Goal: Task Accomplishment & Management: Manage account settings

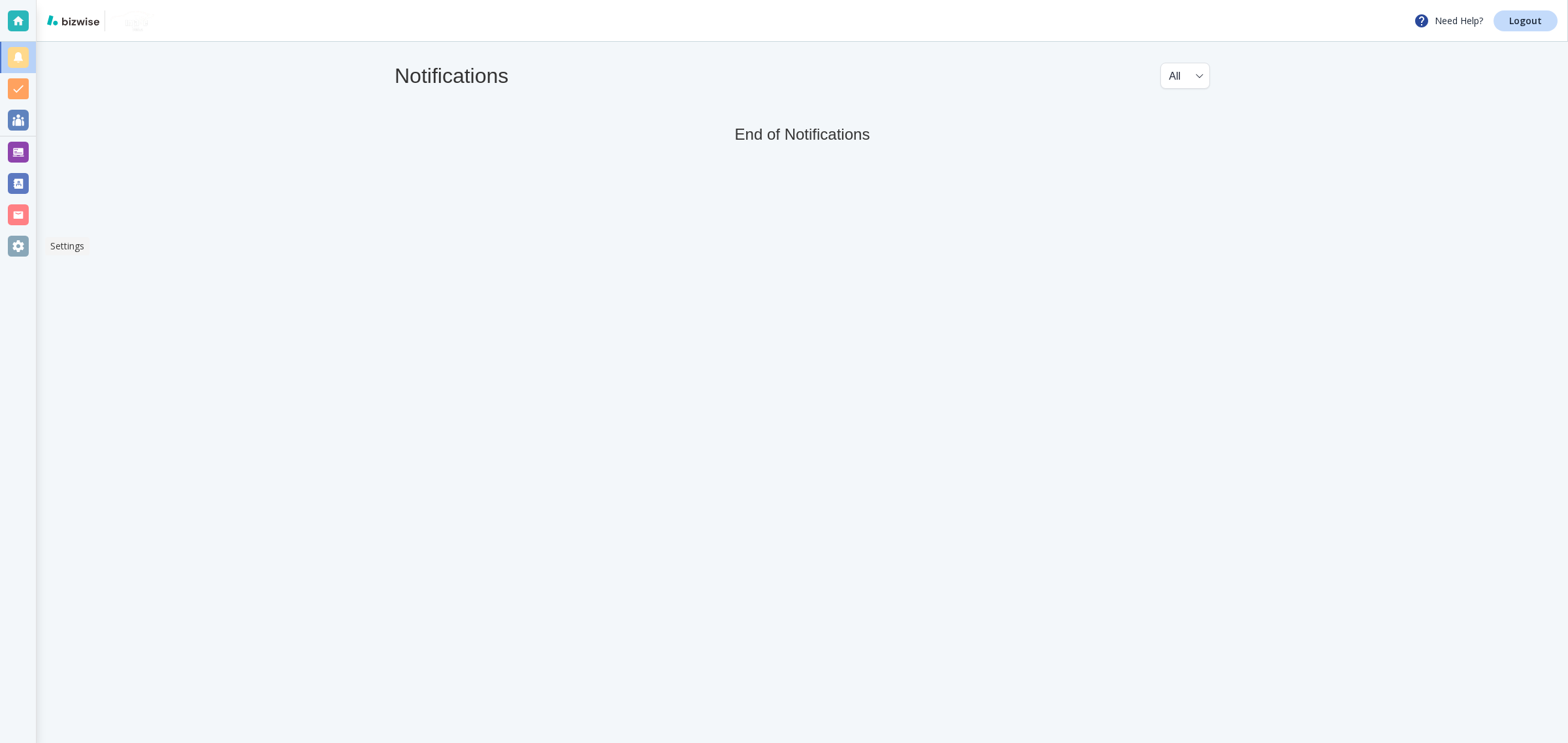
click at [5, 246] on div at bounding box center [18, 245] width 36 height 31
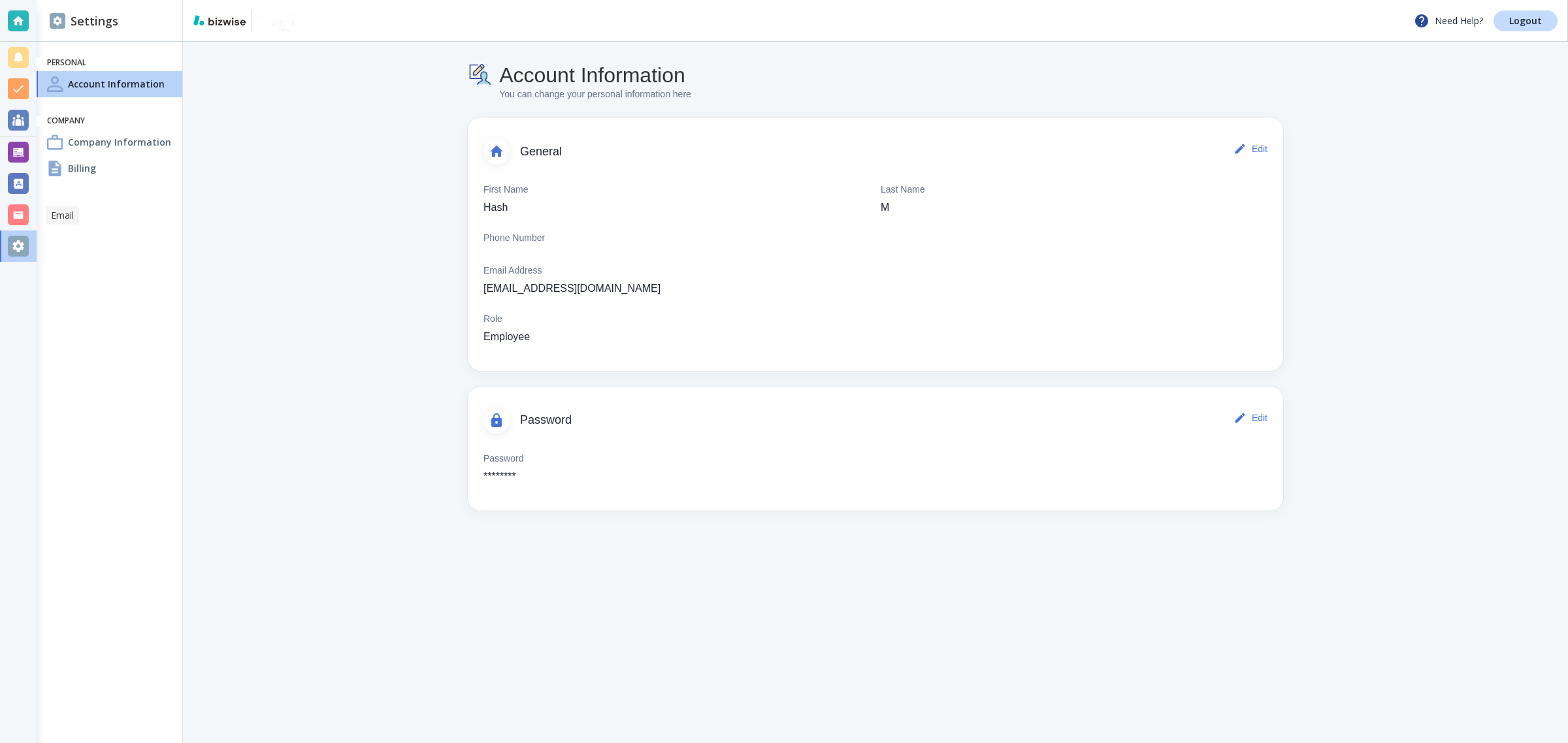
click at [4, 209] on div at bounding box center [18, 215] width 37 height 31
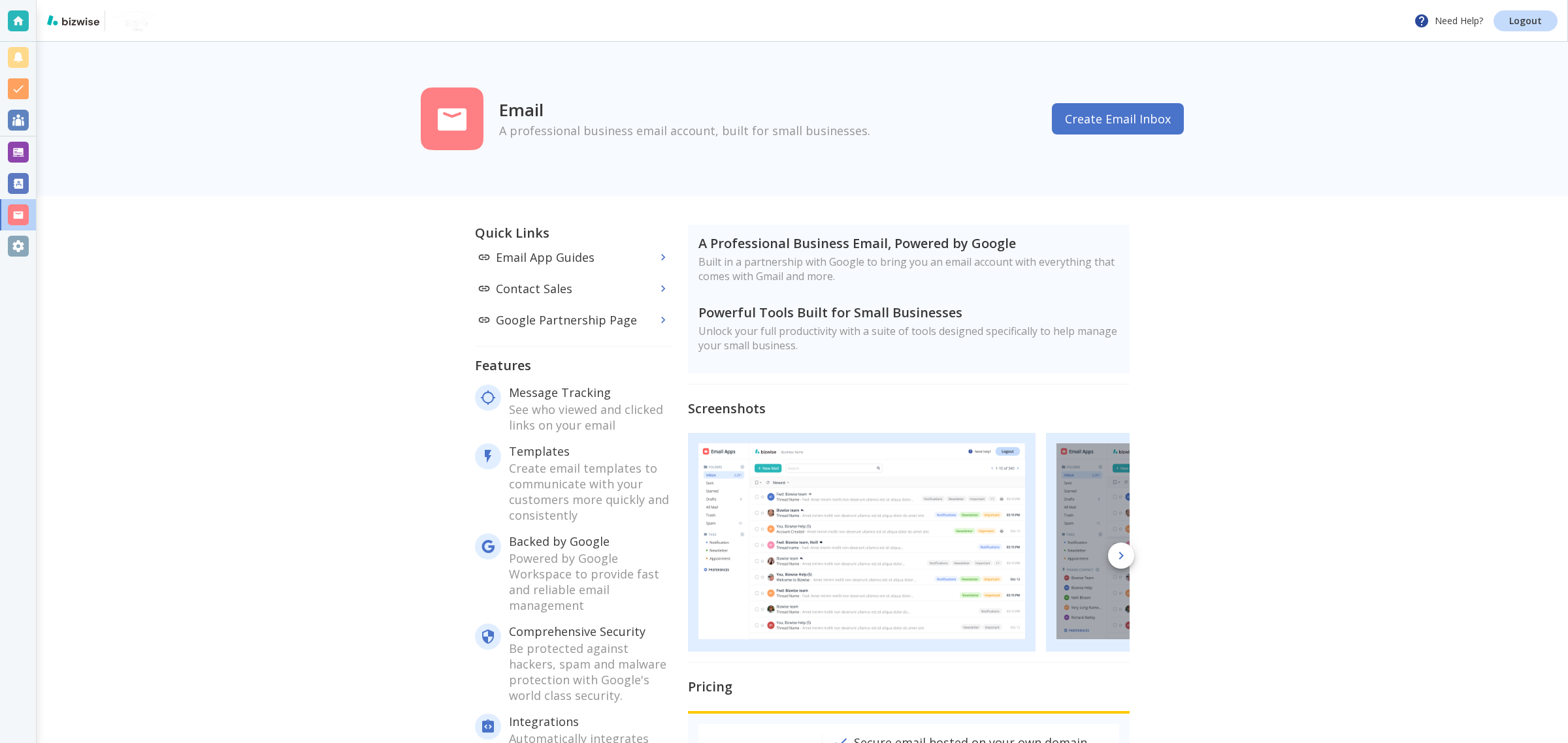
scroll to position [125, 0]
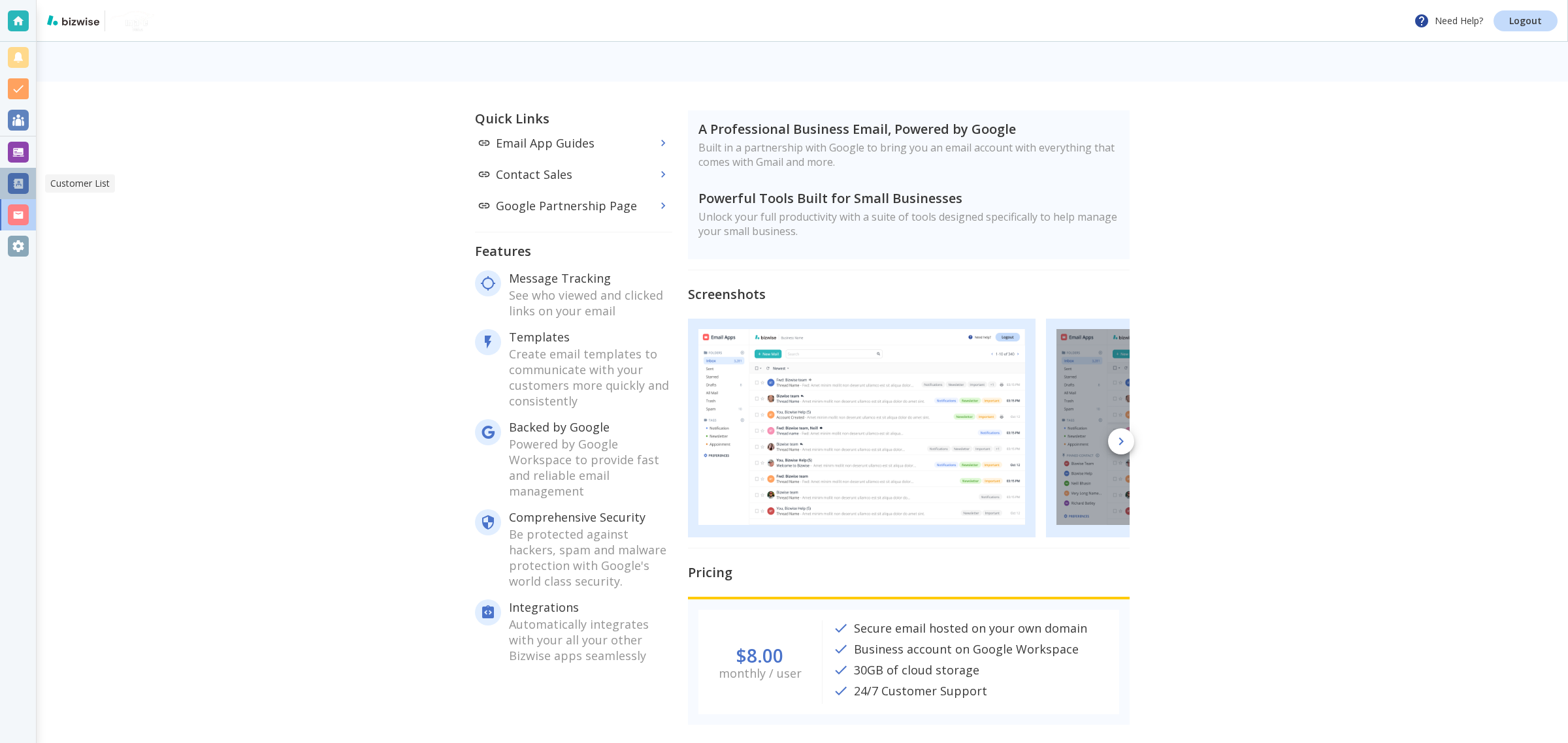
click at [24, 195] on div at bounding box center [18, 183] width 36 height 31
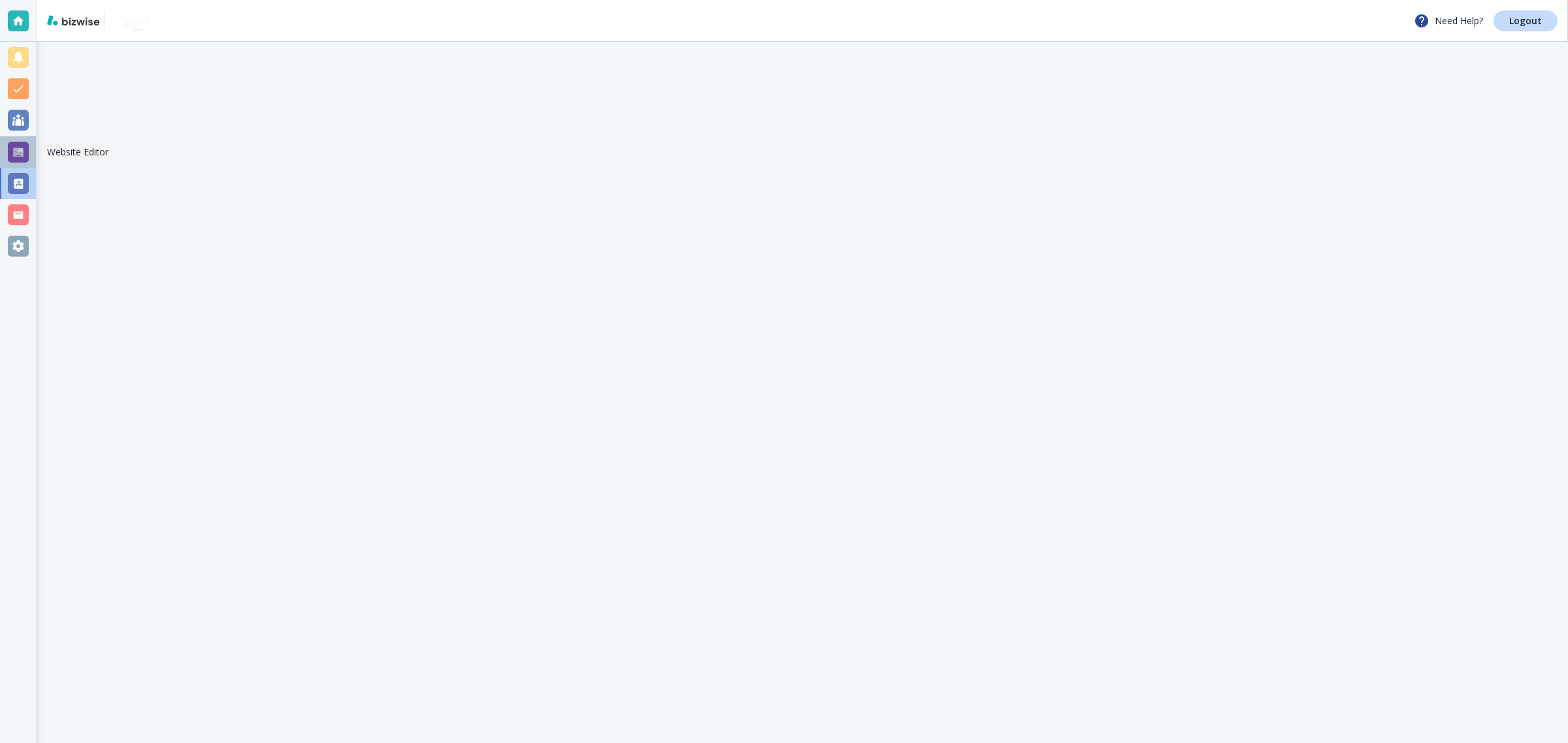
click at [30, 159] on div at bounding box center [18, 152] width 37 height 31
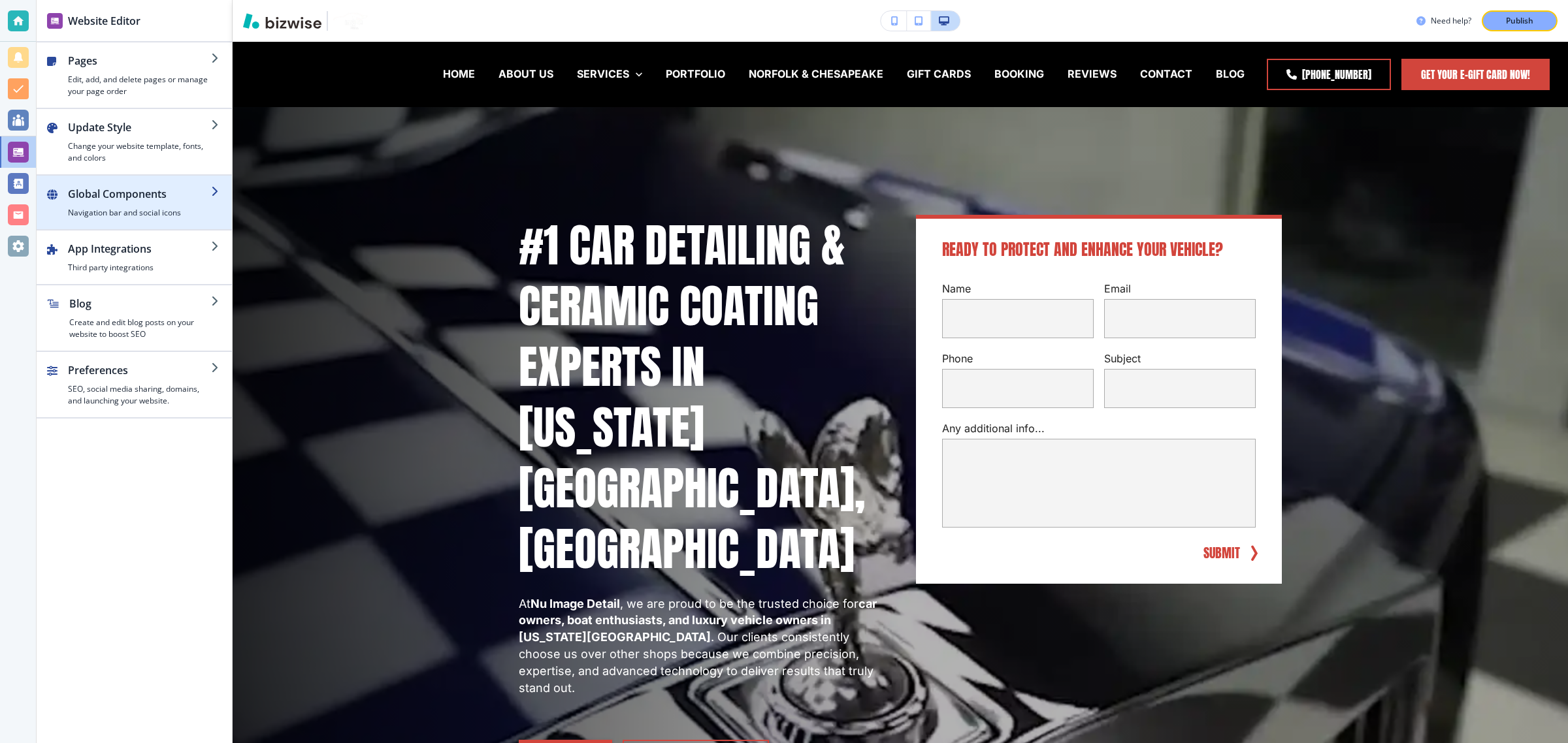
click at [128, 194] on h2 "Global Components" at bounding box center [139, 193] width 143 height 15
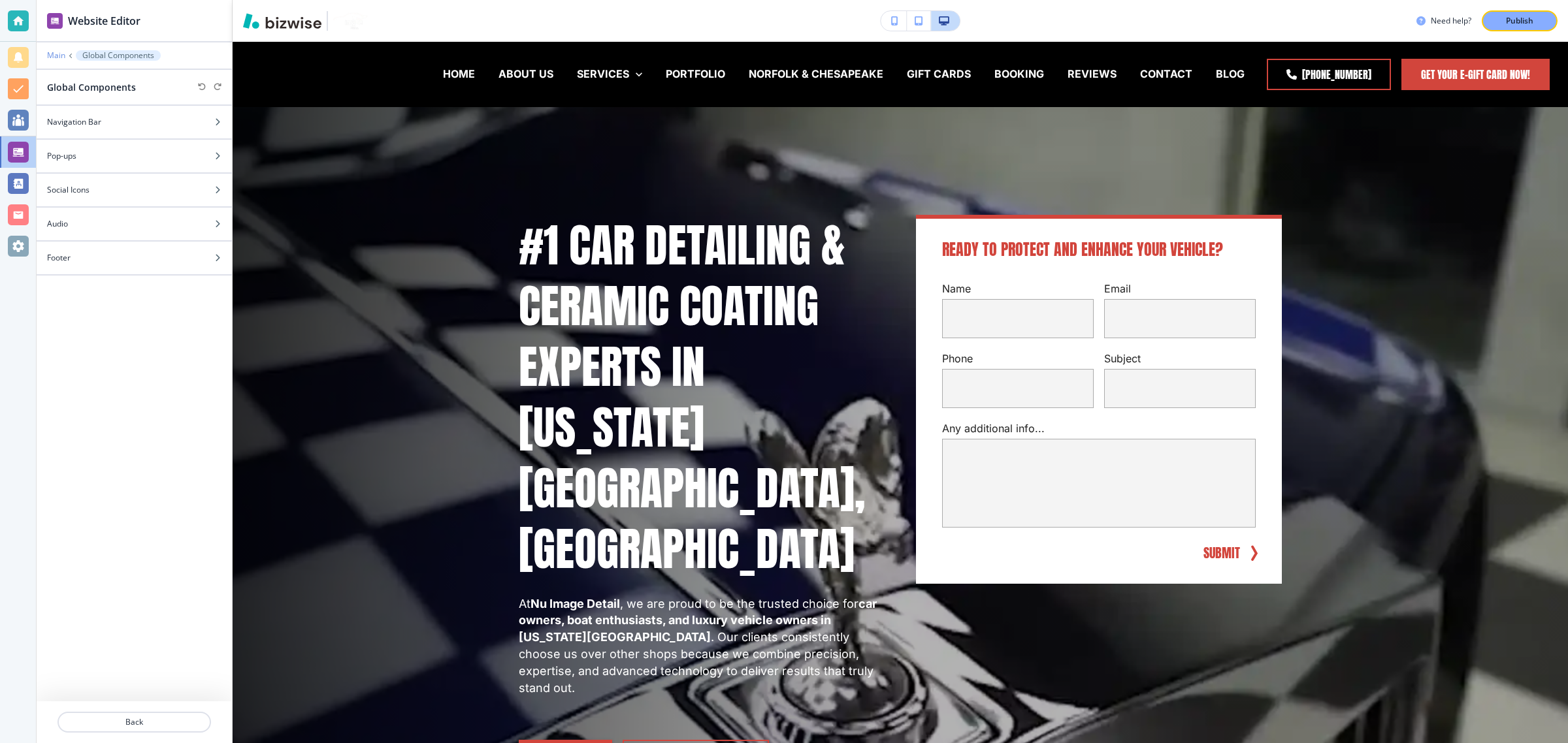
click at [60, 56] on p "Main" at bounding box center [56, 56] width 18 height 9
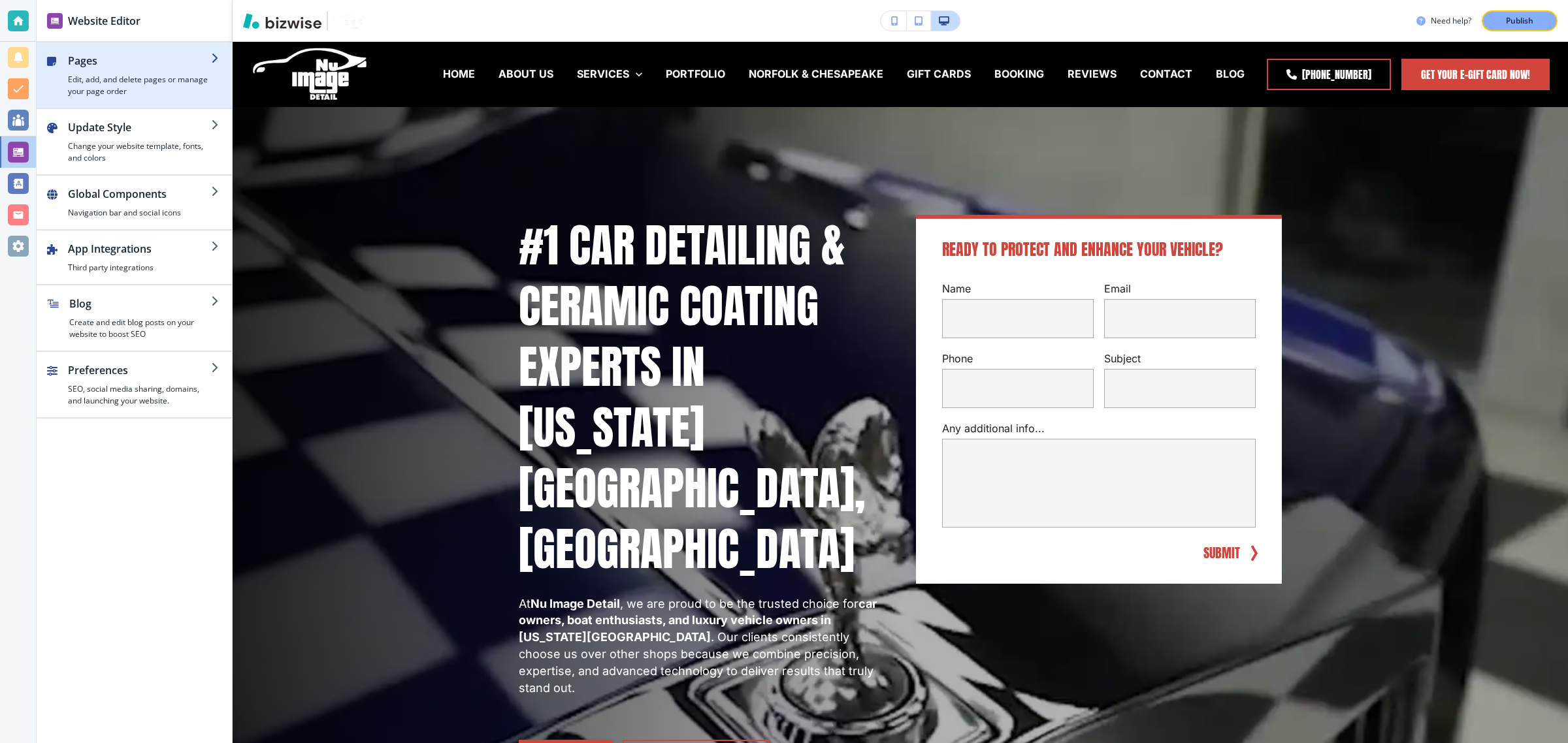
click at [70, 83] on h4 "Edit, add, and delete pages or manage your page order" at bounding box center [139, 86] width 143 height 24
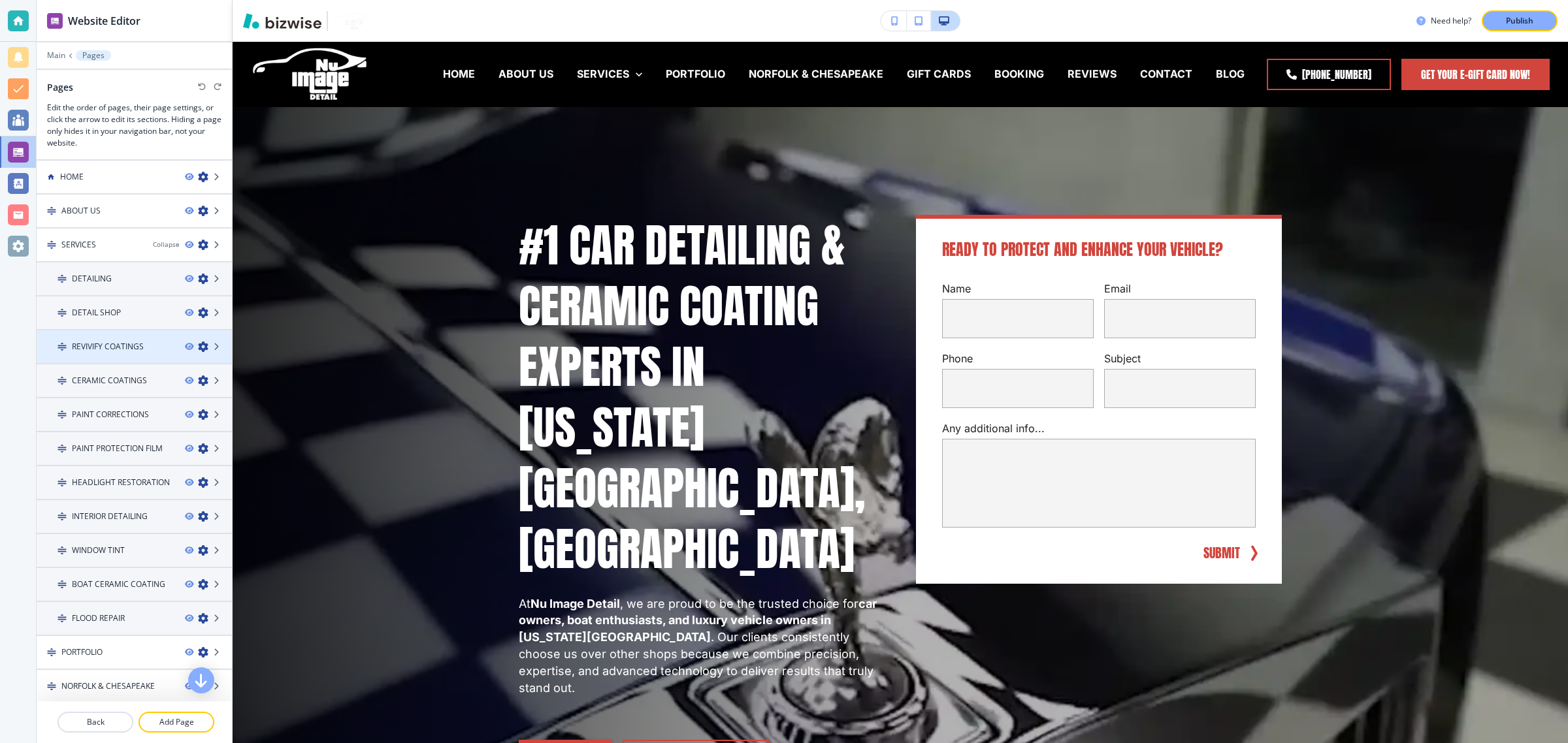
scroll to position [162, 0]
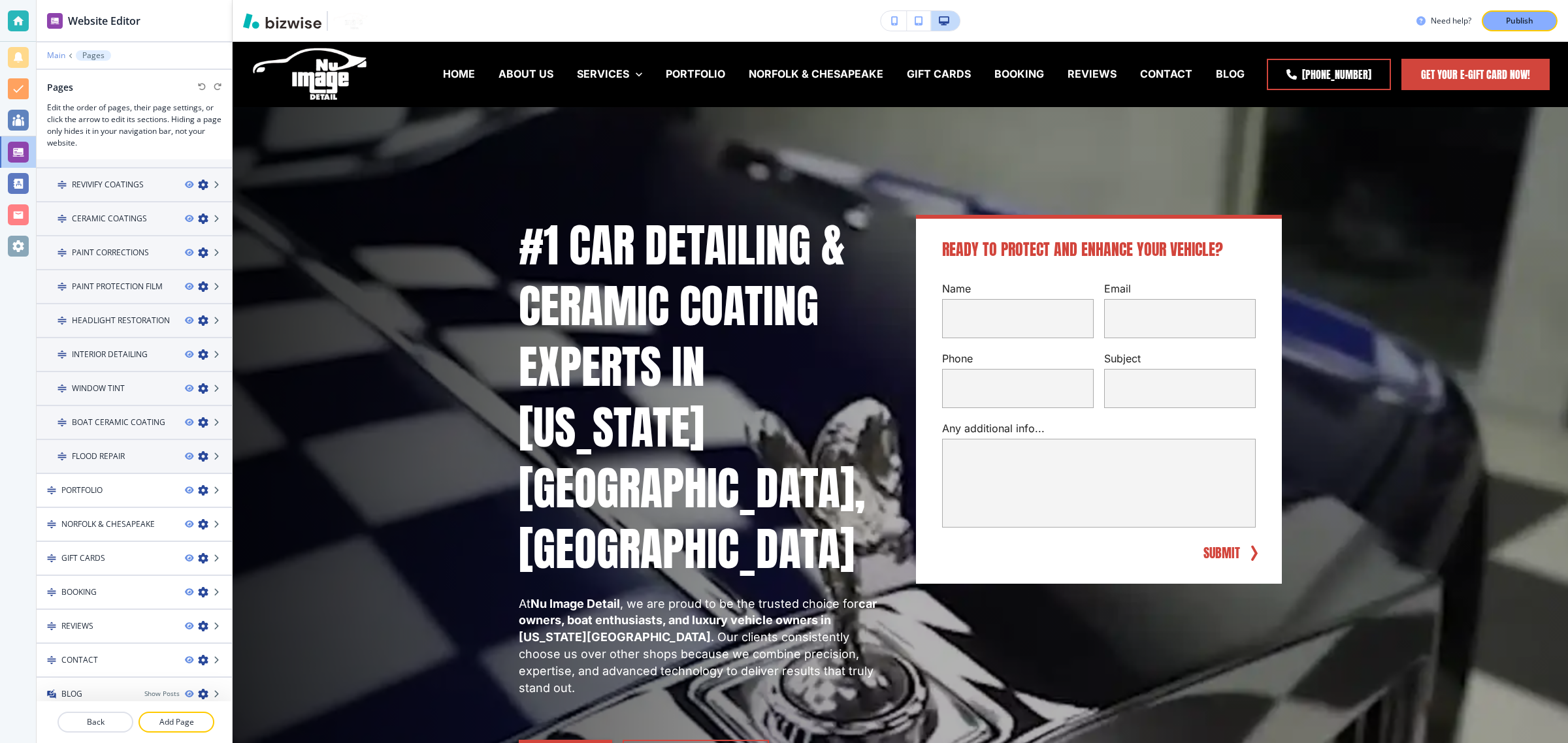
click at [60, 59] on p "Main" at bounding box center [56, 56] width 18 height 9
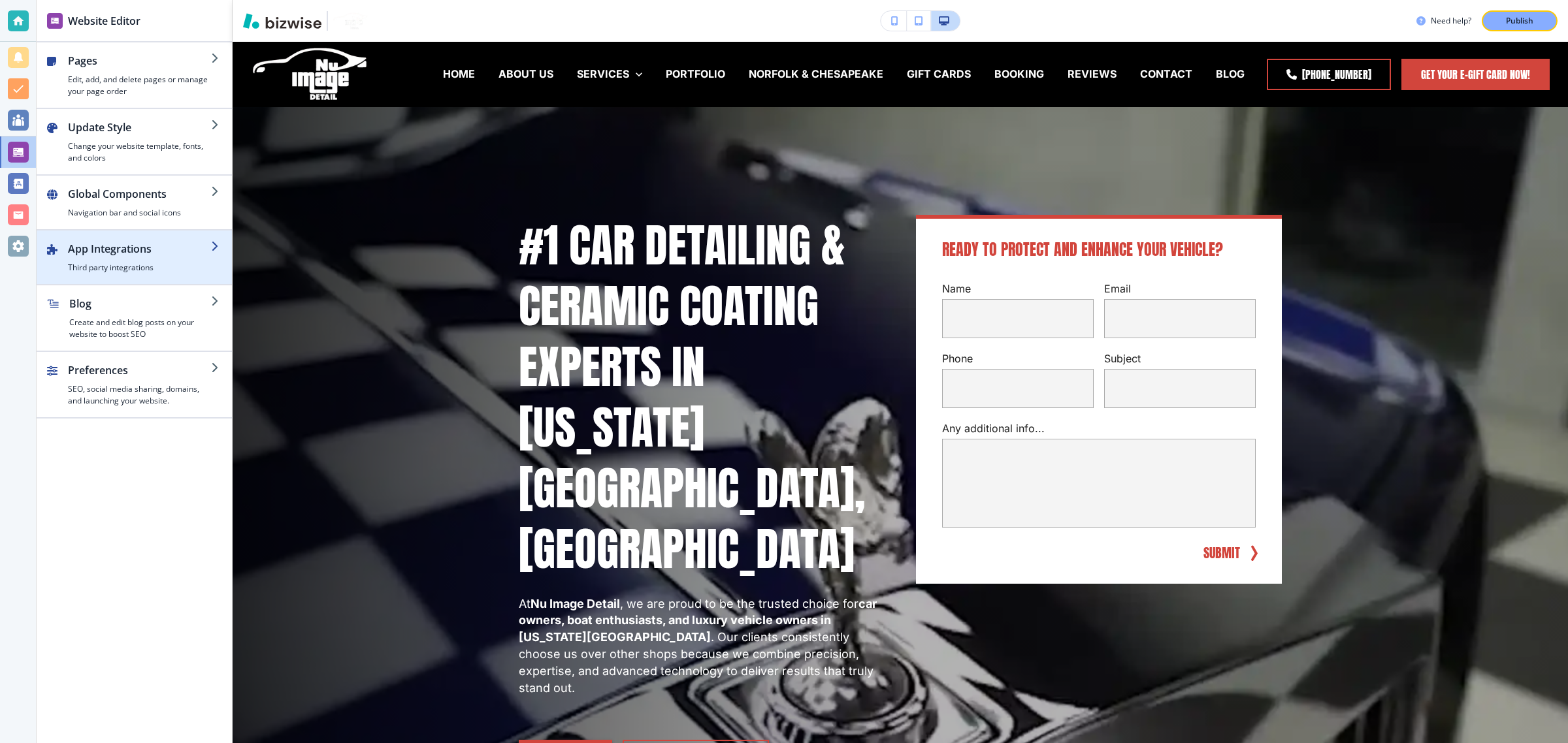
click at [161, 249] on h2 "App Integrations" at bounding box center [139, 248] width 143 height 15
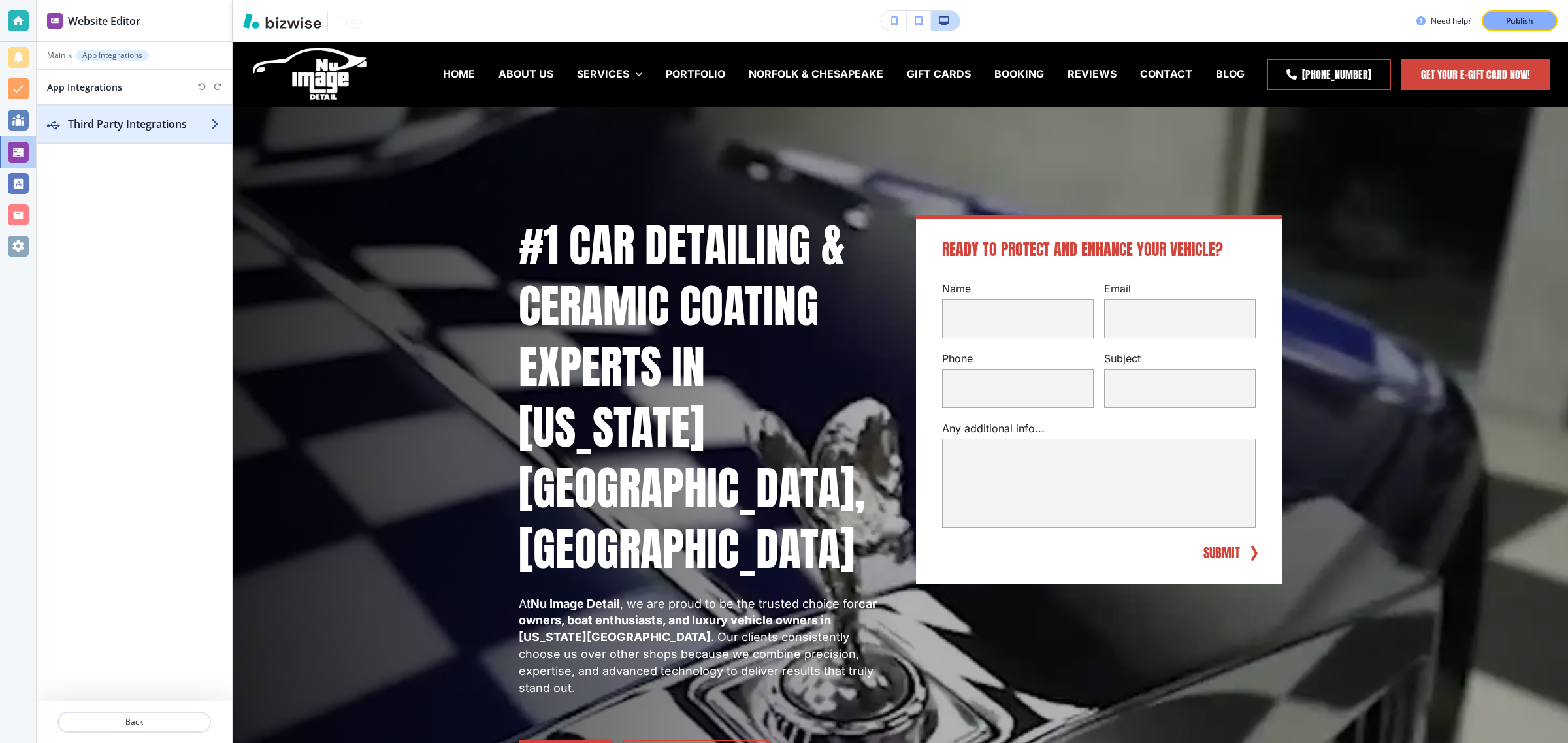
click at [165, 114] on div "button" at bounding box center [134, 111] width 195 height 11
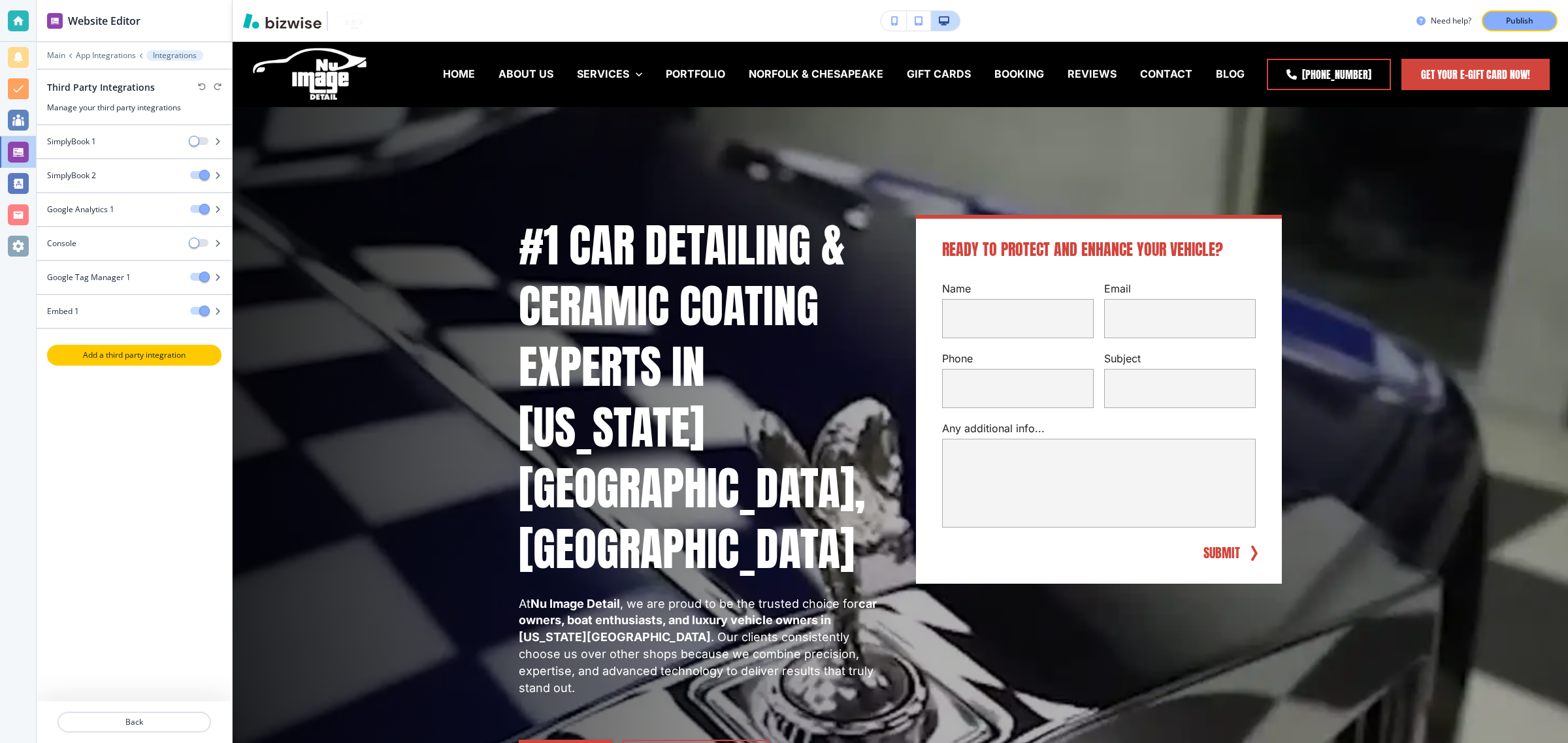
click at [122, 353] on p "Add a third party integration" at bounding box center [134, 355] width 172 height 11
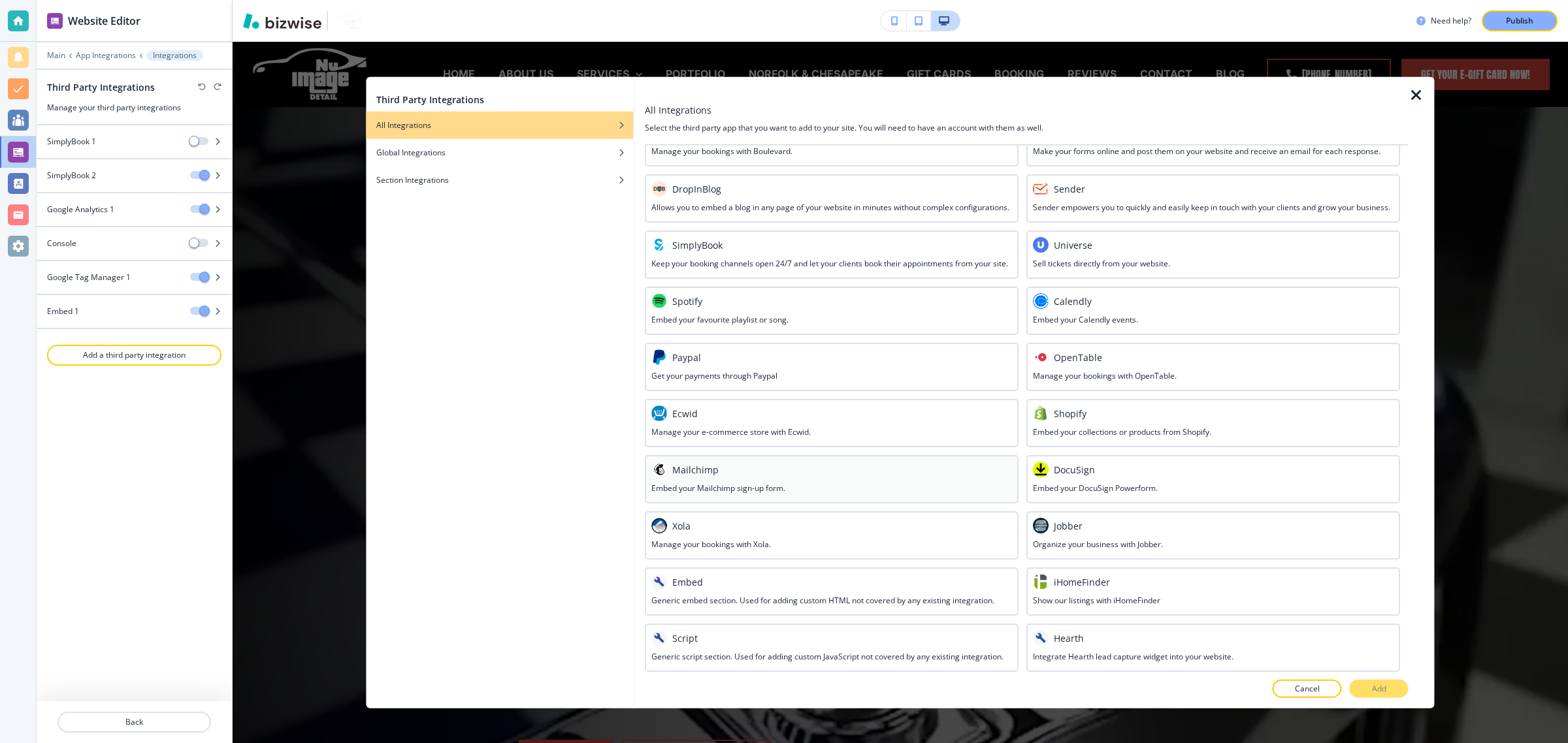
scroll to position [0, 0]
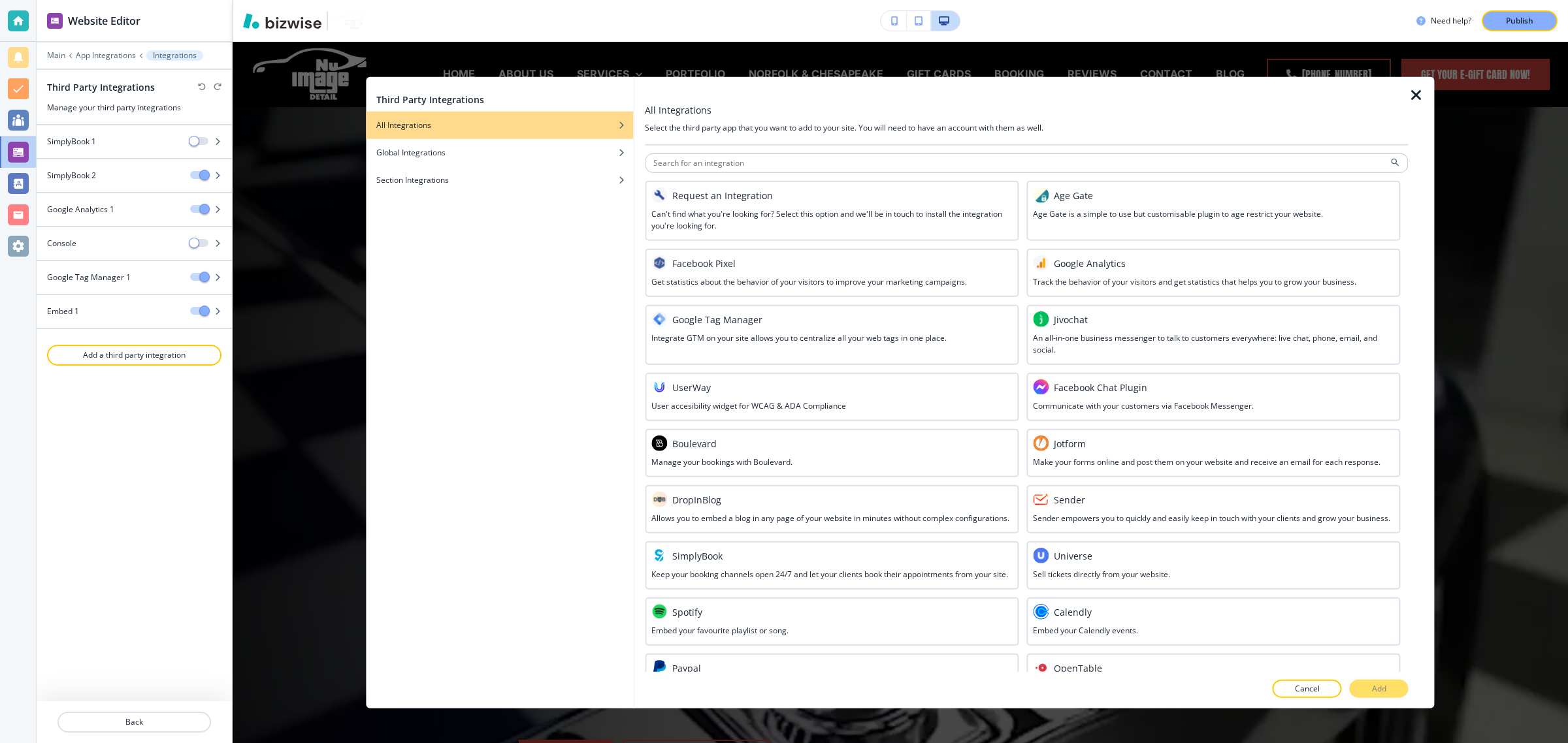
click at [1418, 96] on icon "button" at bounding box center [1416, 95] width 15 height 15
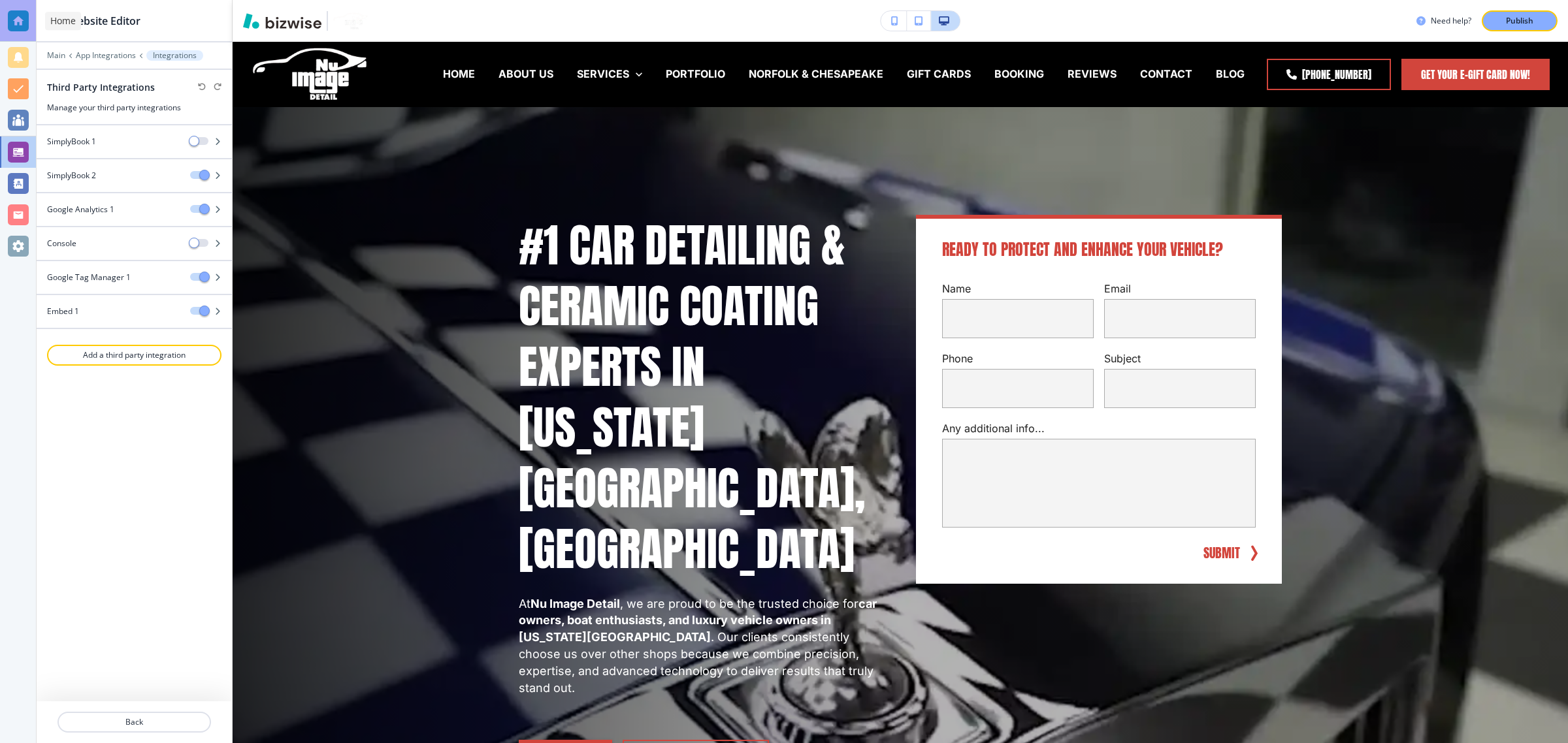
click at [4, 28] on div at bounding box center [18, 21] width 36 height 42
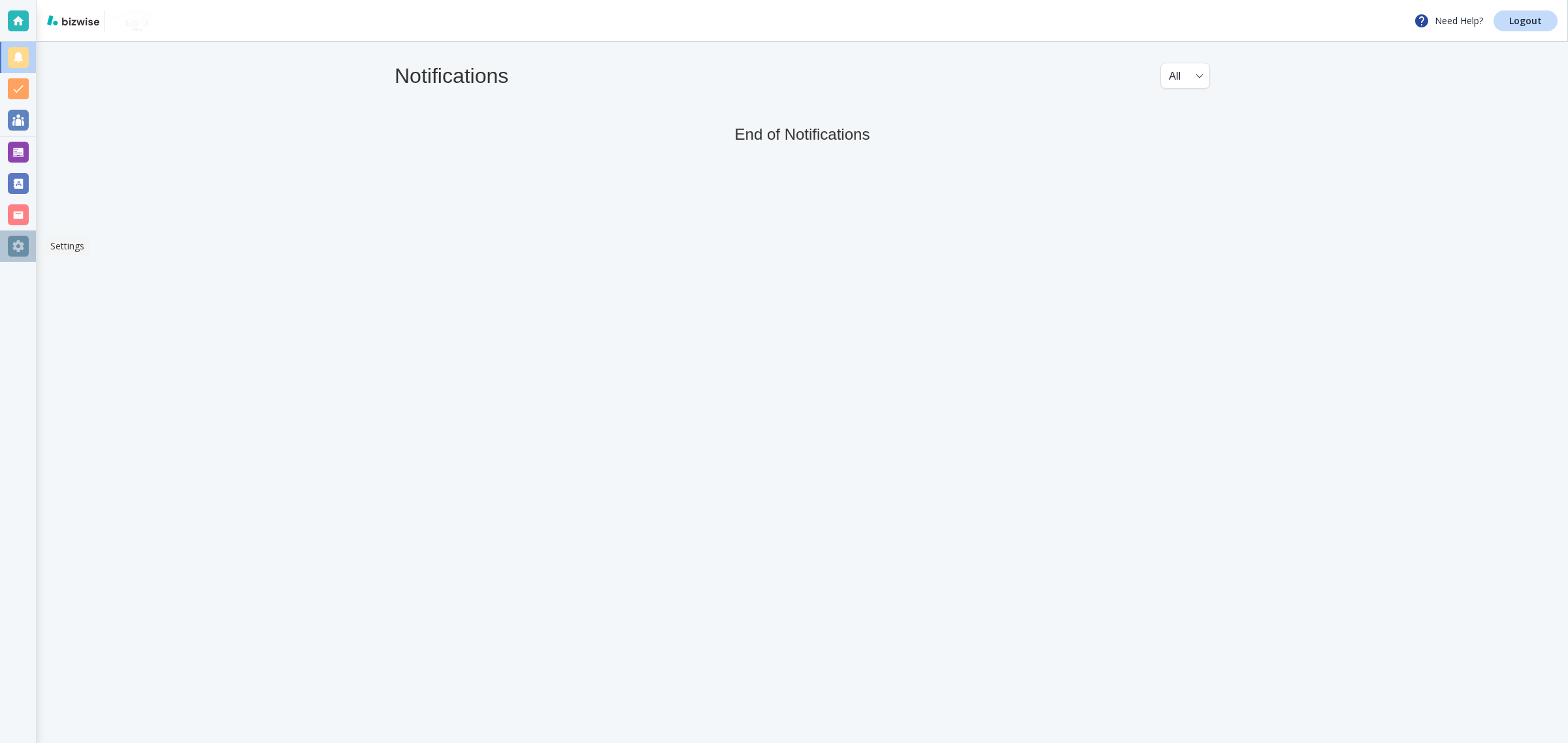
click at [15, 234] on div at bounding box center [18, 245] width 36 height 31
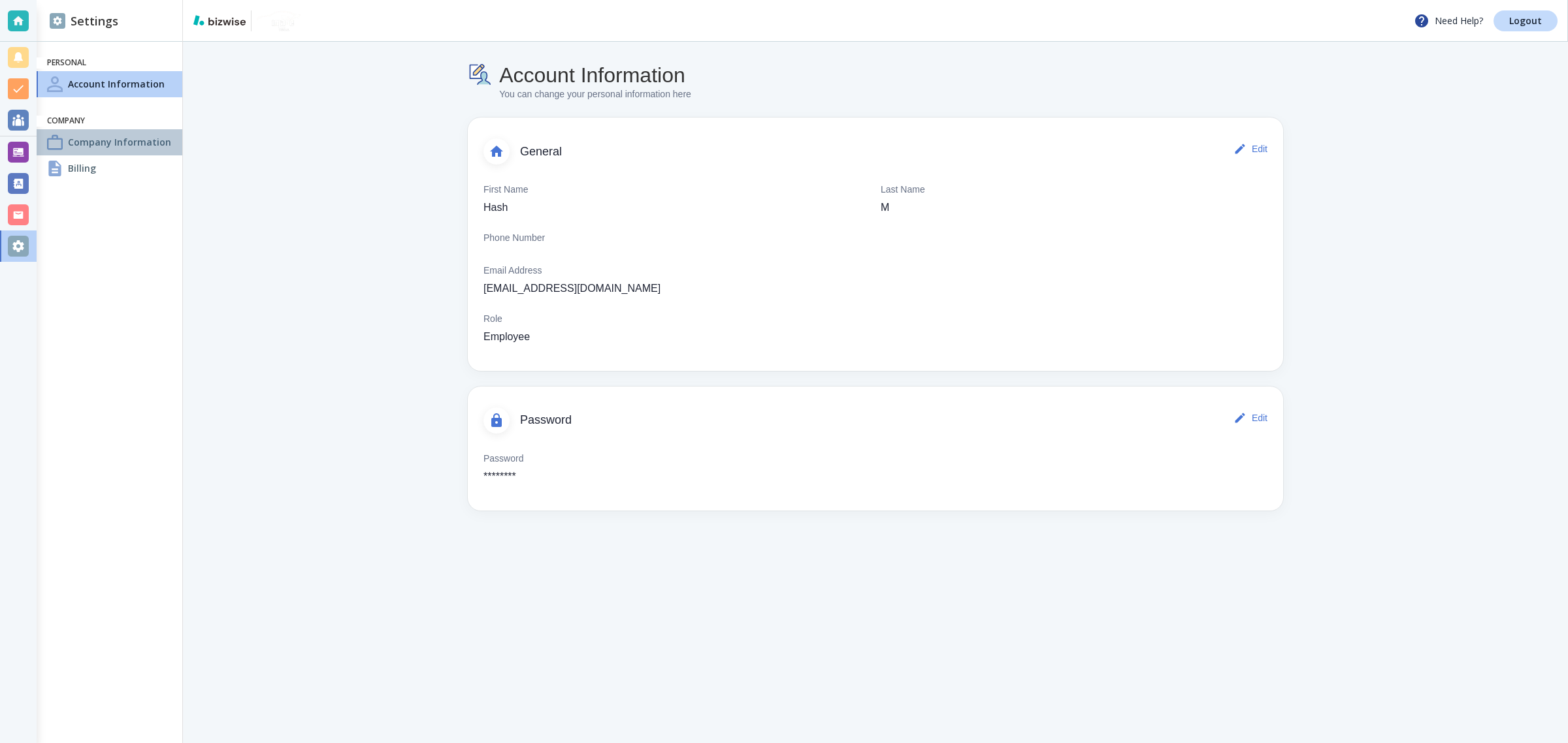
click at [113, 147] on h4 "Company Information" at bounding box center [119, 142] width 103 height 14
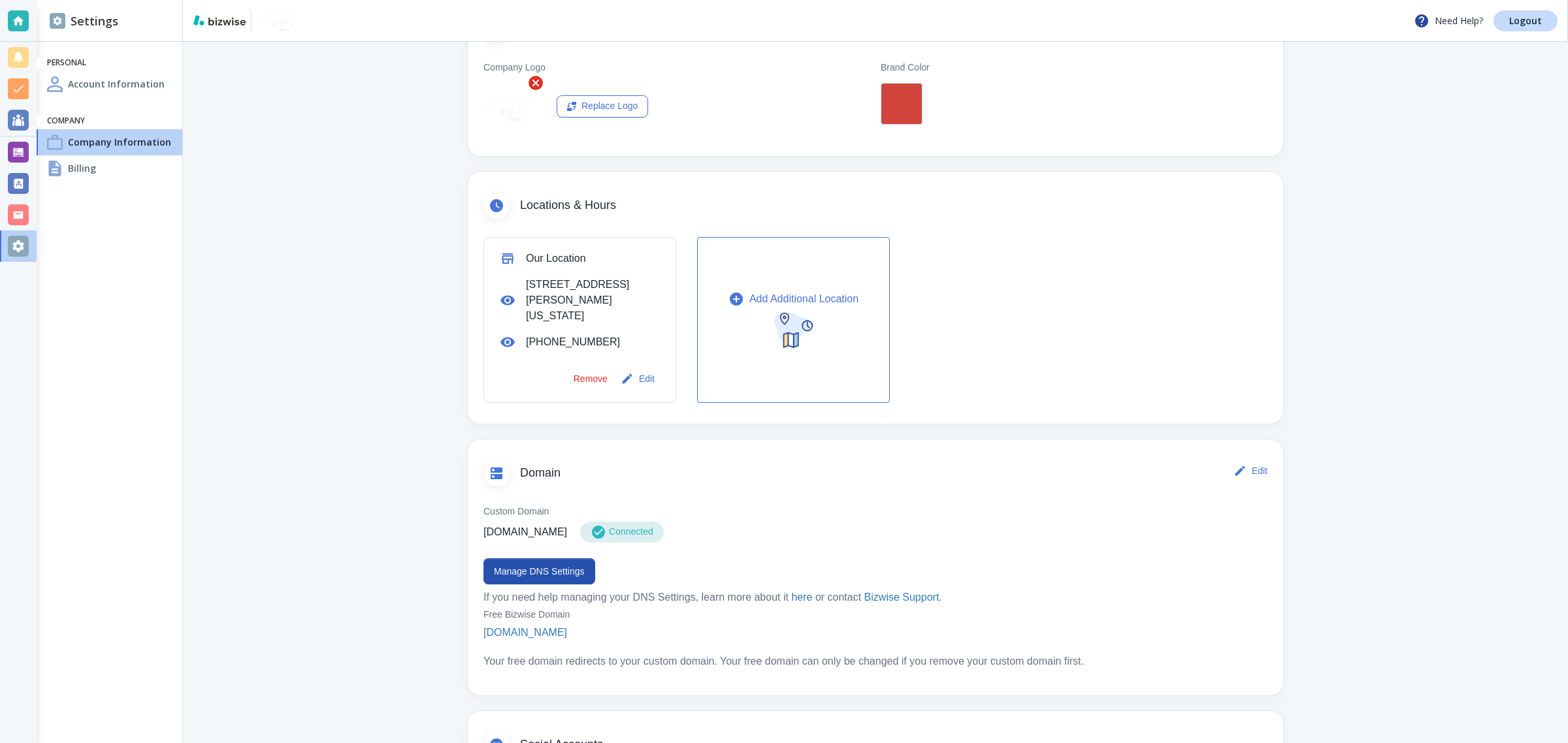
scroll to position [293, 0]
click at [629, 378] on button "Edit" at bounding box center [639, 381] width 42 height 26
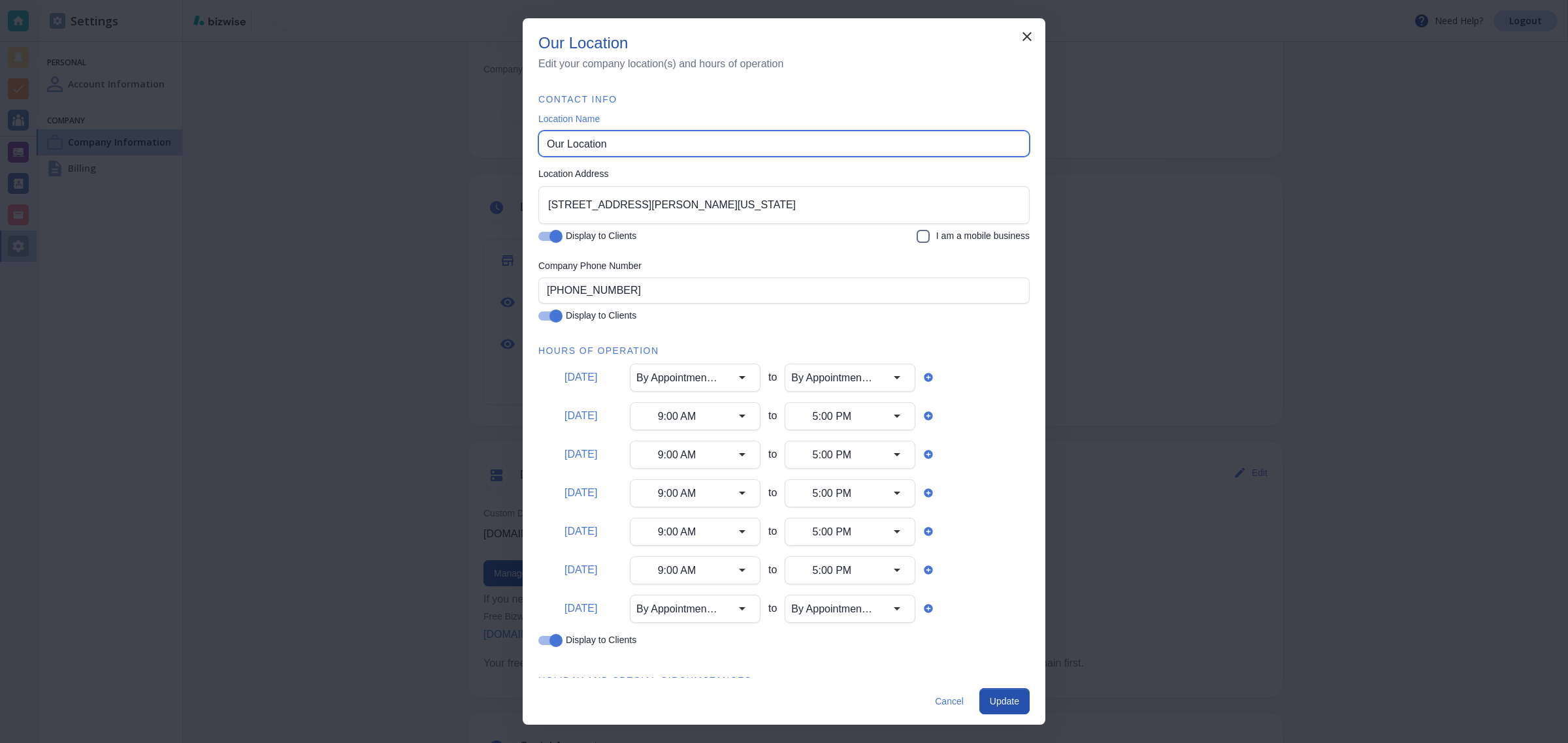
drag, startPoint x: 629, startPoint y: 147, endPoint x: 534, endPoint y: 160, distance: 95.9
click at [534, 160] on div "Contact Info Location Name Our Location Location Name Location Address [STREET_…" at bounding box center [783, 381] width 522 height 589
click at [581, 142] on input "Our Location" at bounding box center [784, 144] width 474 height 24
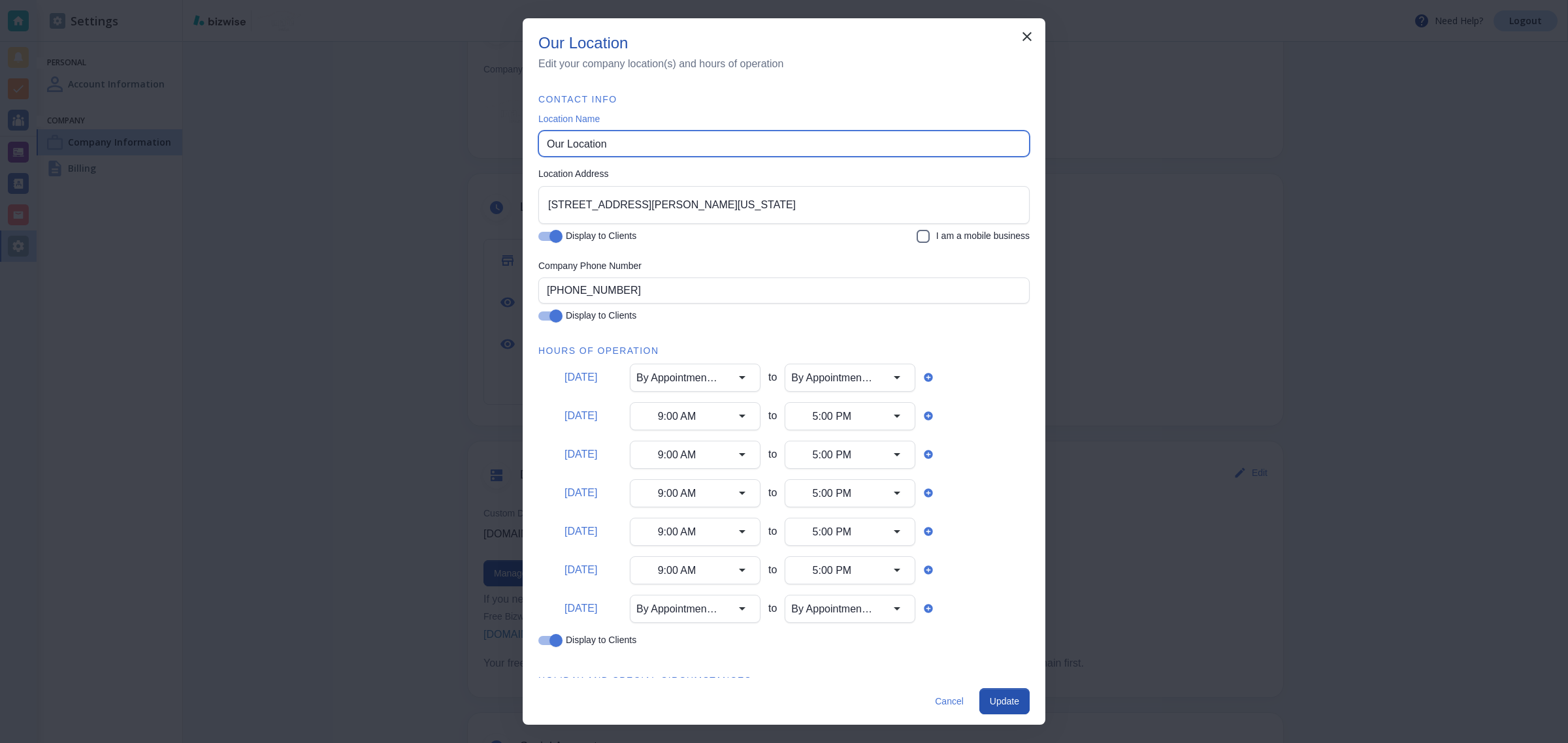
click at [581, 142] on input "Our Location" at bounding box center [784, 144] width 474 height 24
paste input "NU Image Ceramic Coatings and Detailing"
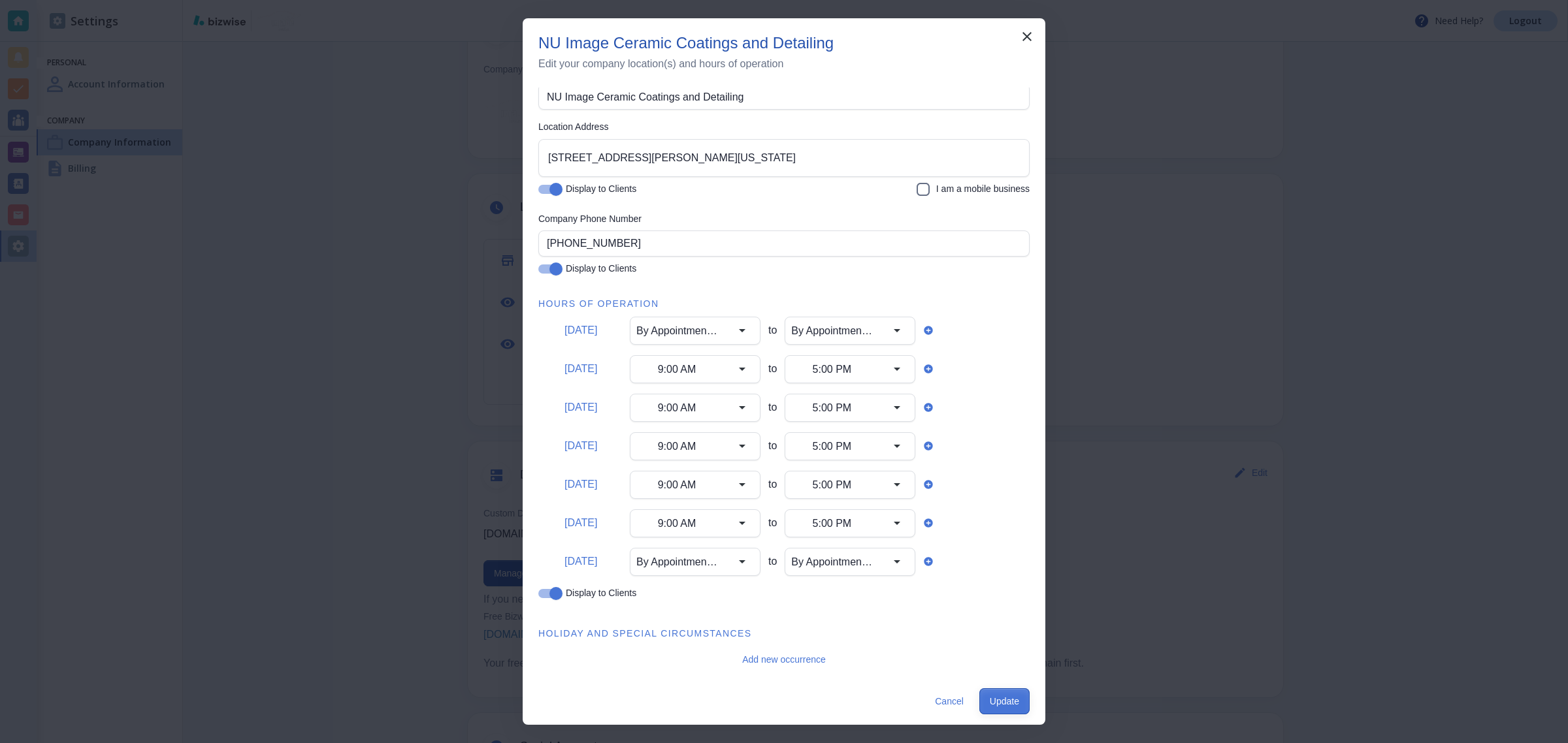
click at [1013, 692] on button "Update" at bounding box center [1004, 701] width 50 height 26
type input "Our Location"
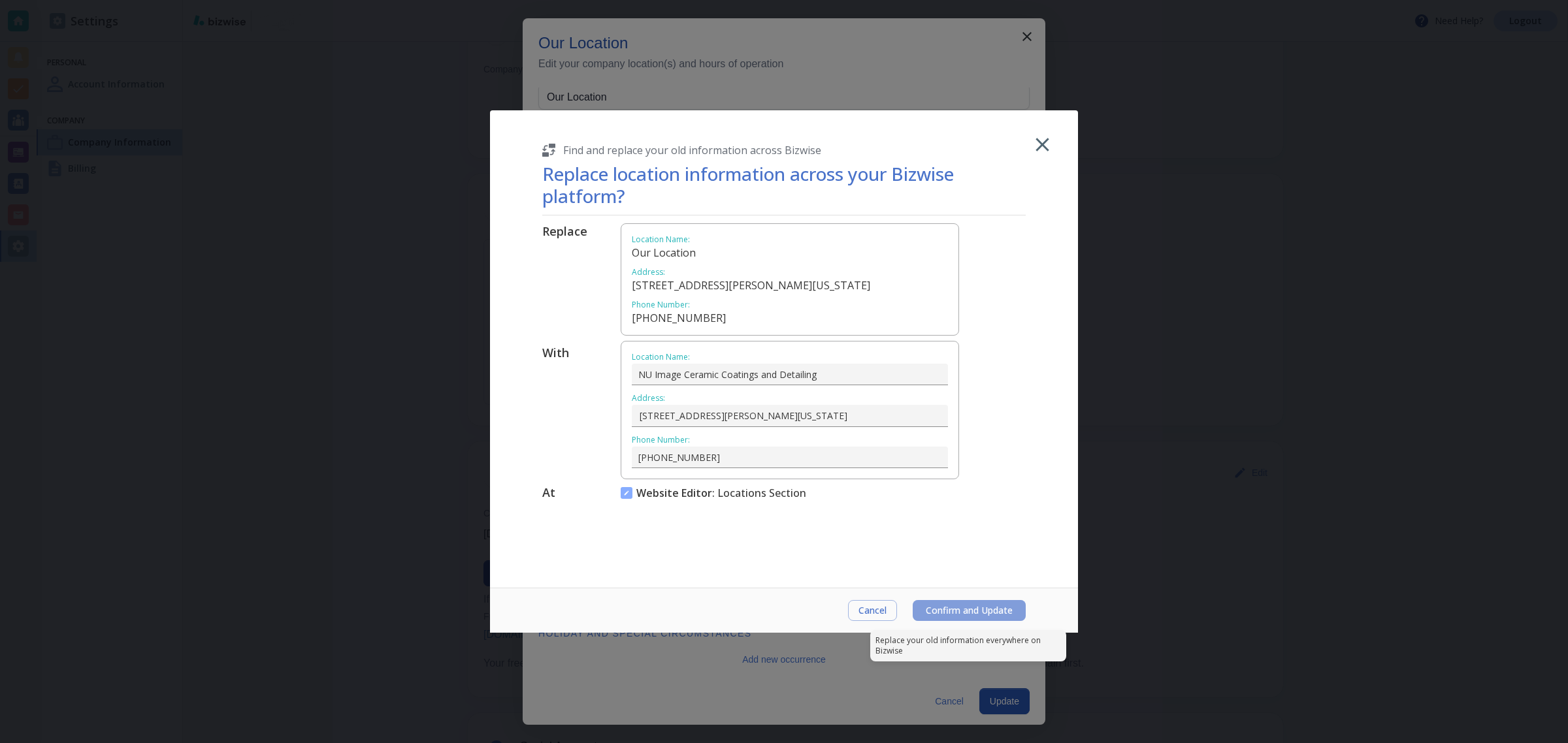
click at [945, 605] on span "Confirm and Update" at bounding box center [969, 611] width 87 height 11
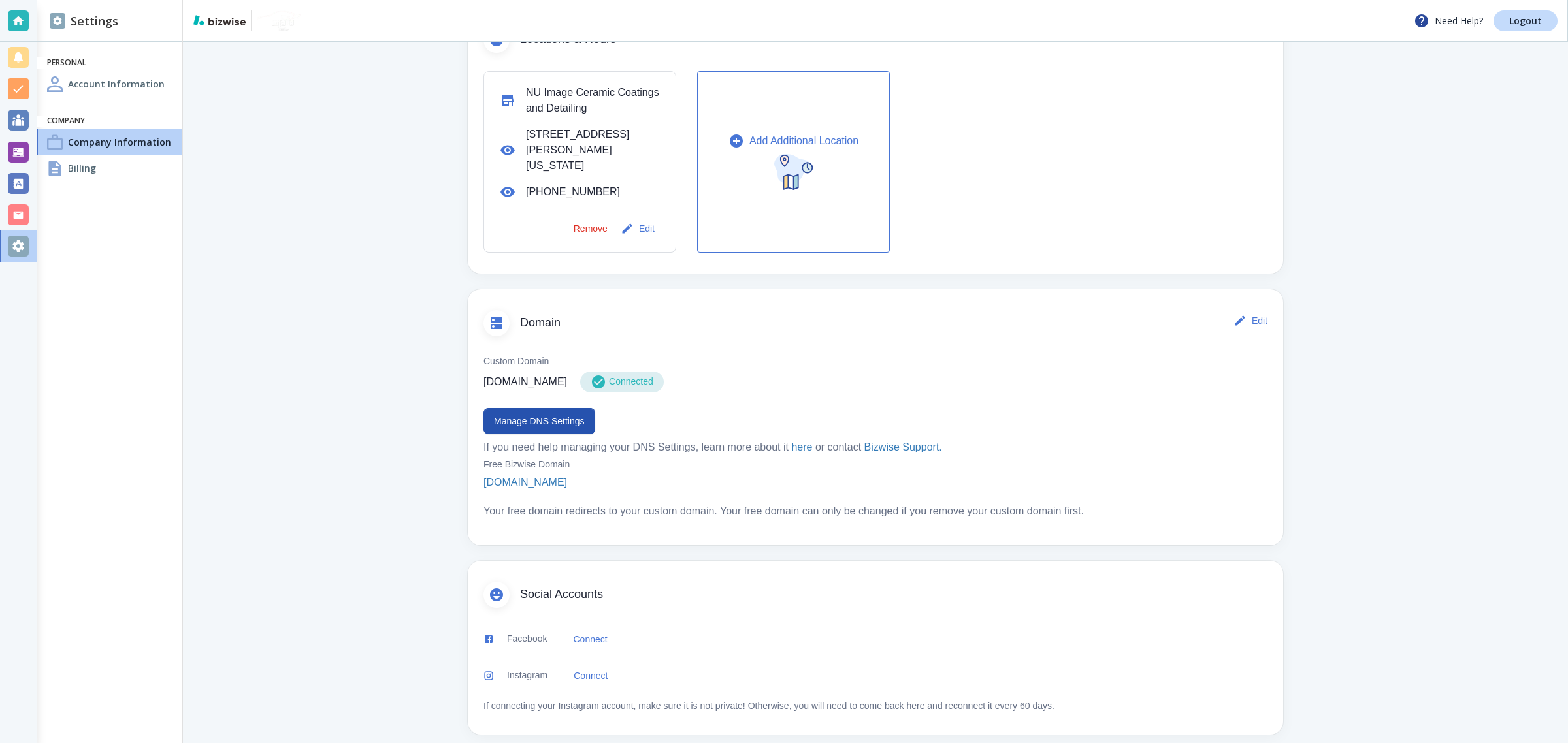
scroll to position [472, 0]
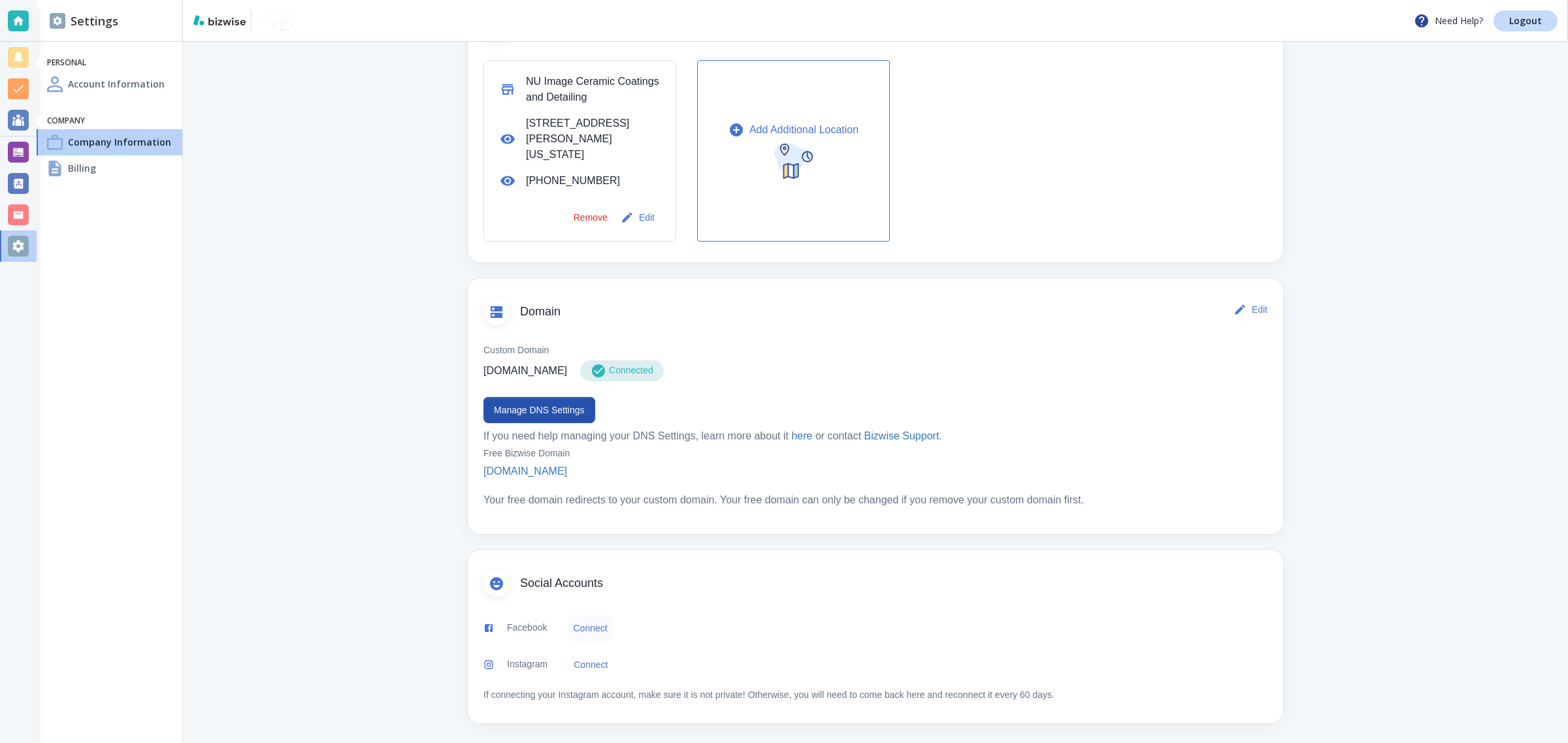
click at [593, 622] on button "Connect" at bounding box center [590, 628] width 44 height 26
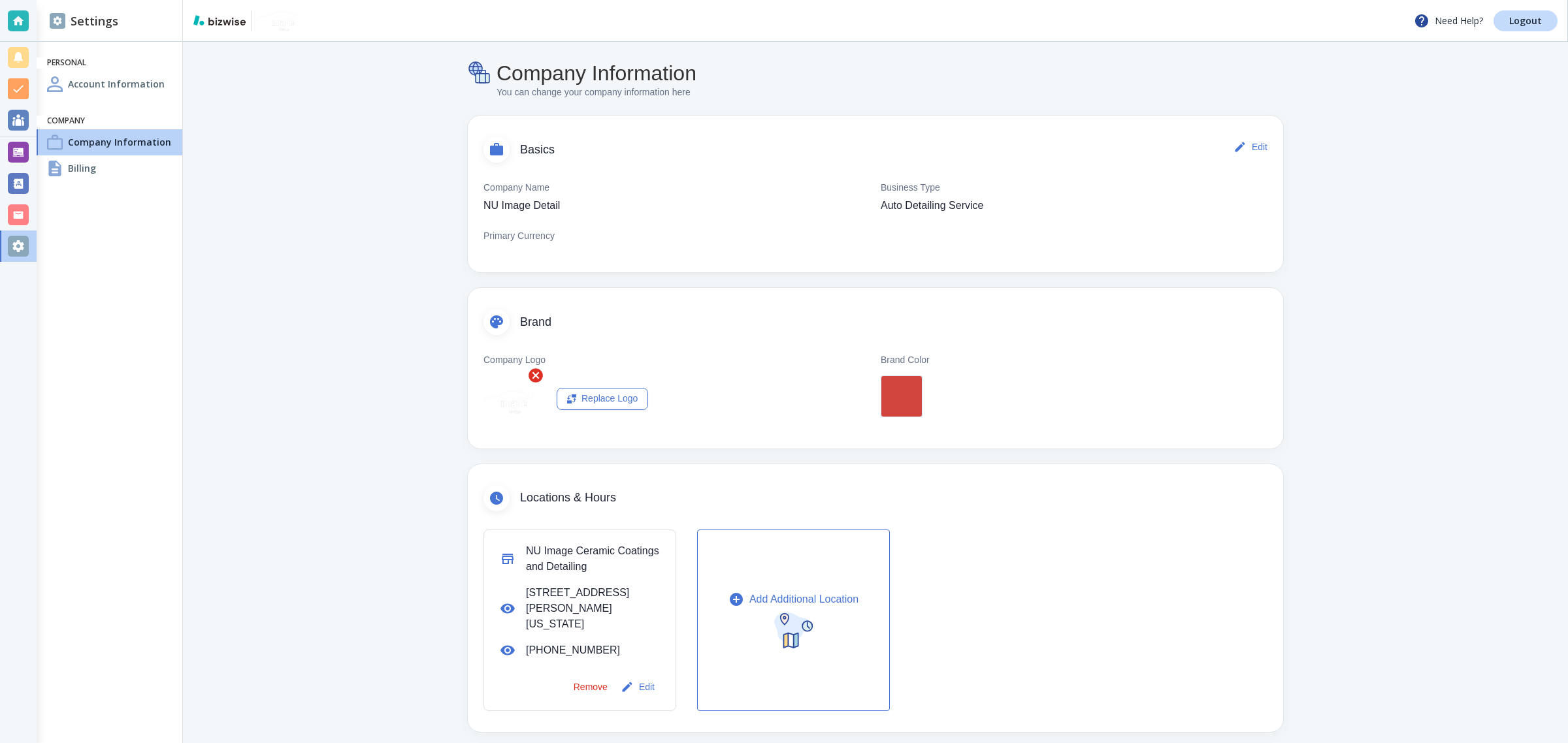
scroll to position [0, 0]
click at [1243, 144] on button "Edit" at bounding box center [1251, 149] width 42 height 26
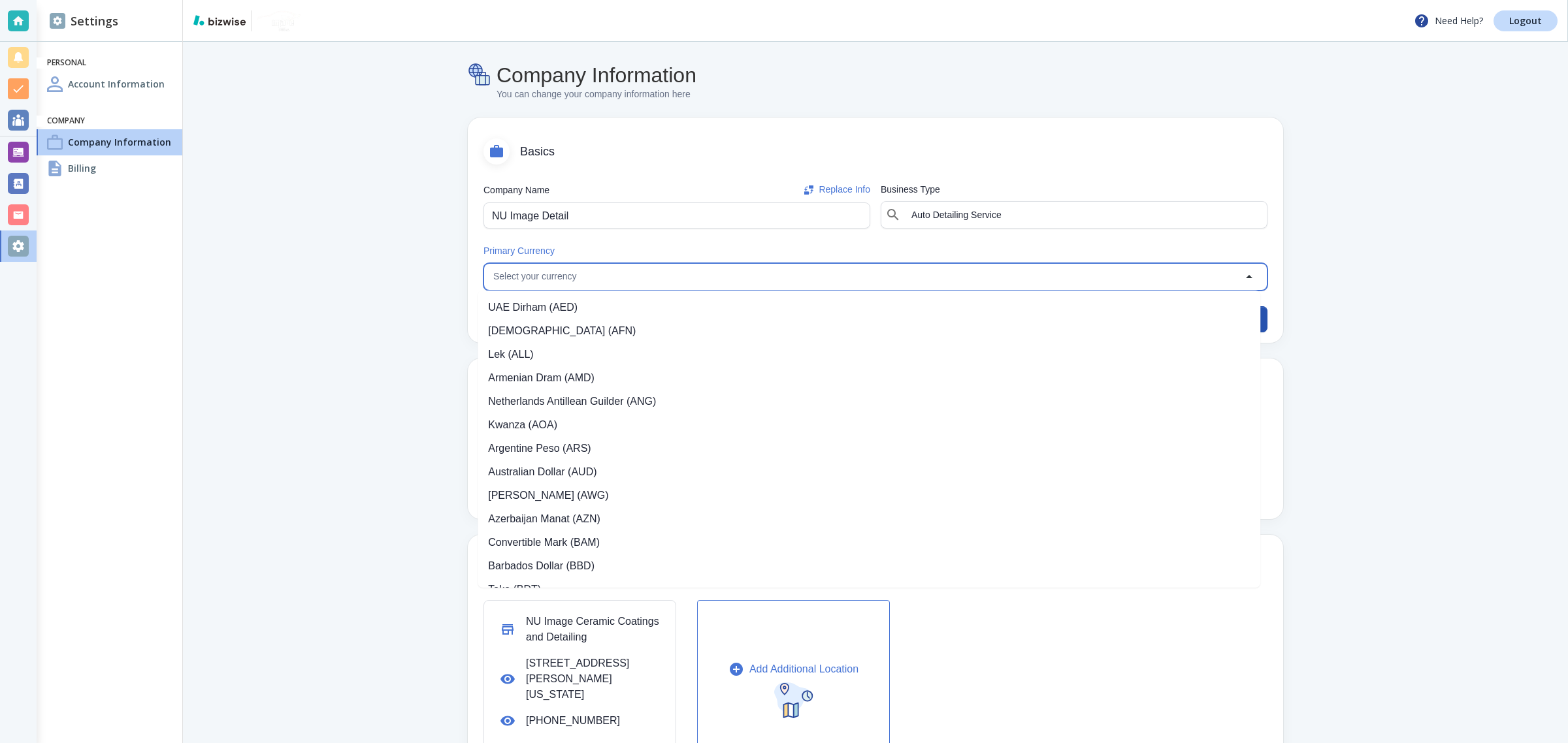
click at [629, 274] on input "Primary Currency" at bounding box center [864, 277] width 753 height 18
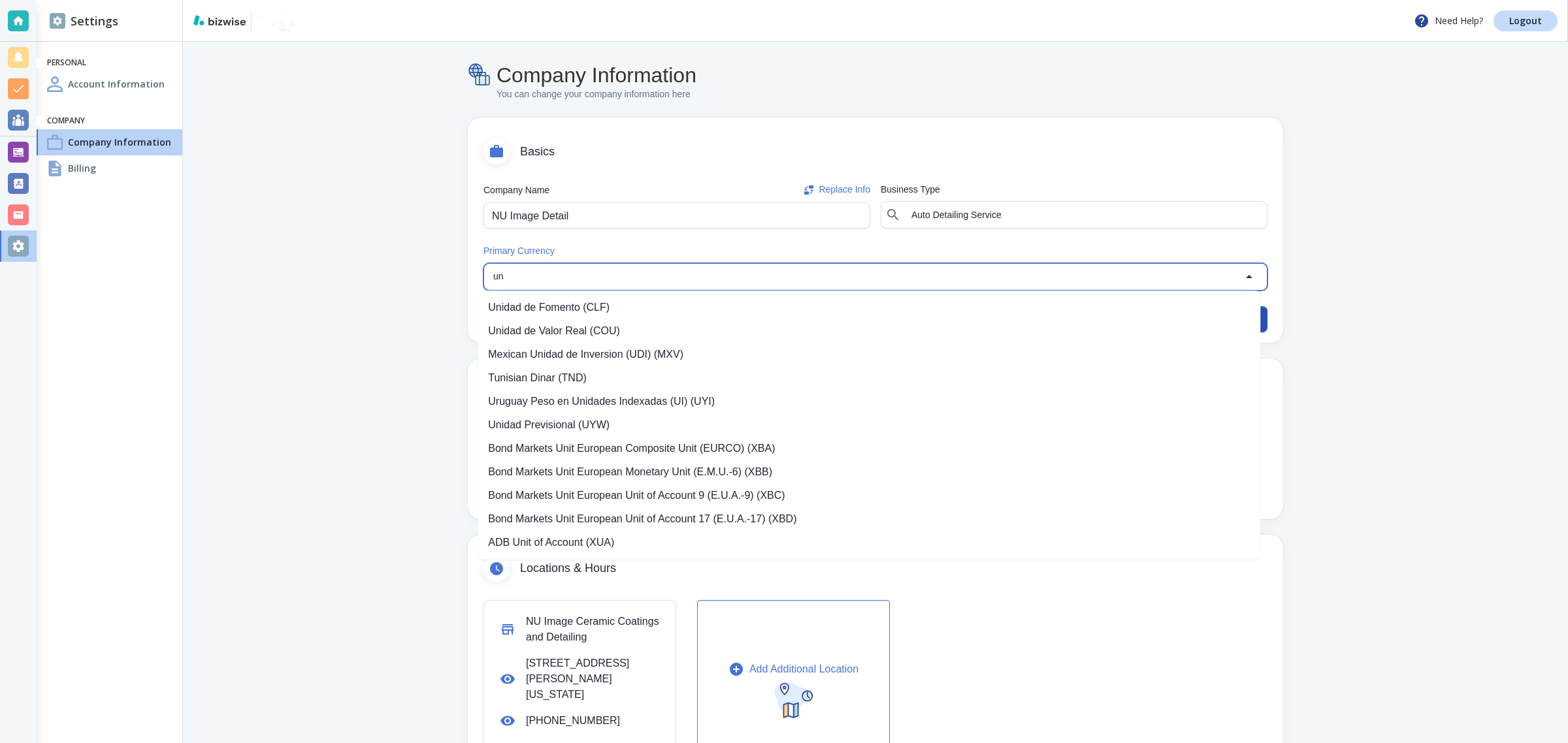
type input "u"
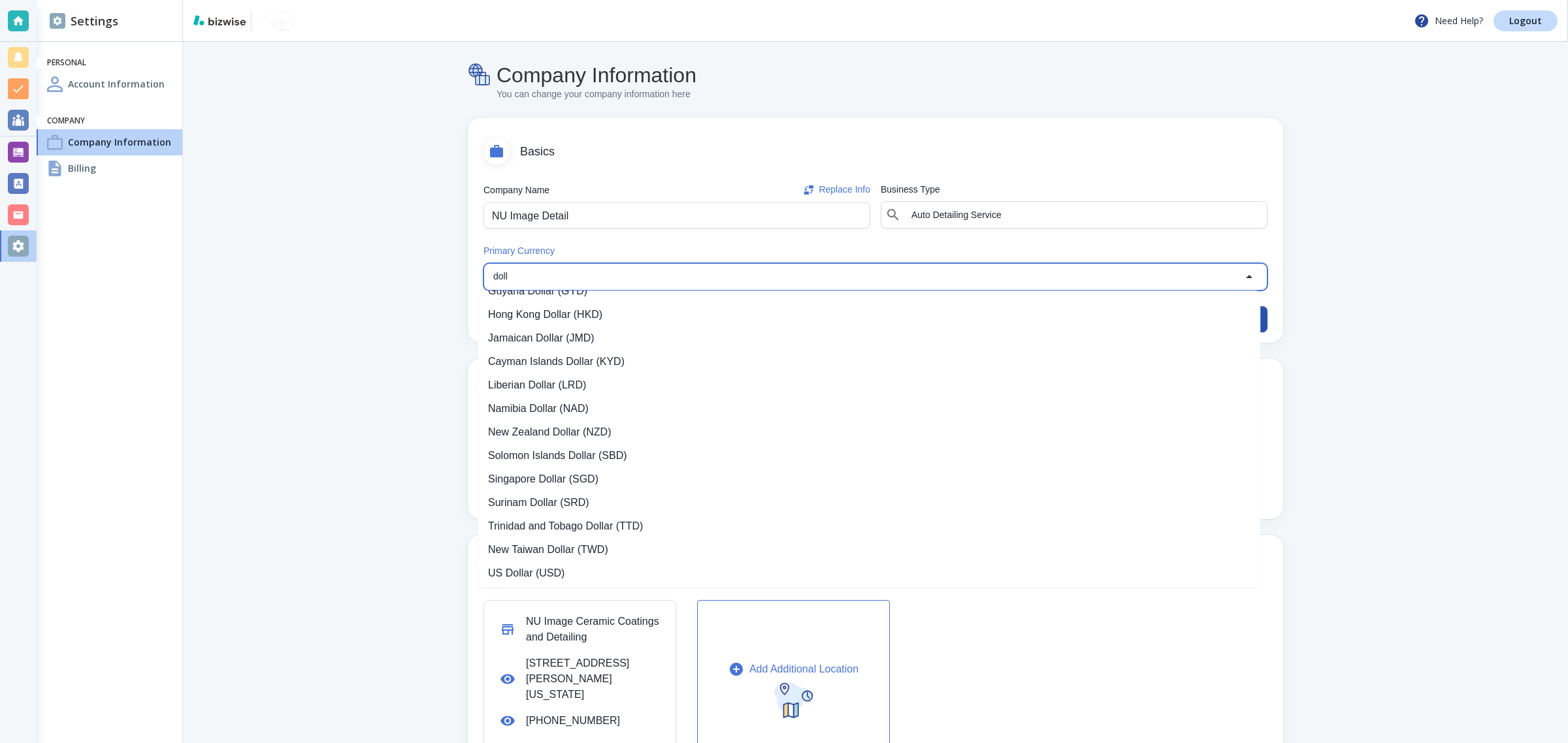
scroll to position [253, 0]
click at [599, 526] on li "US Dollar (USD)" at bounding box center [868, 524] width 782 height 24
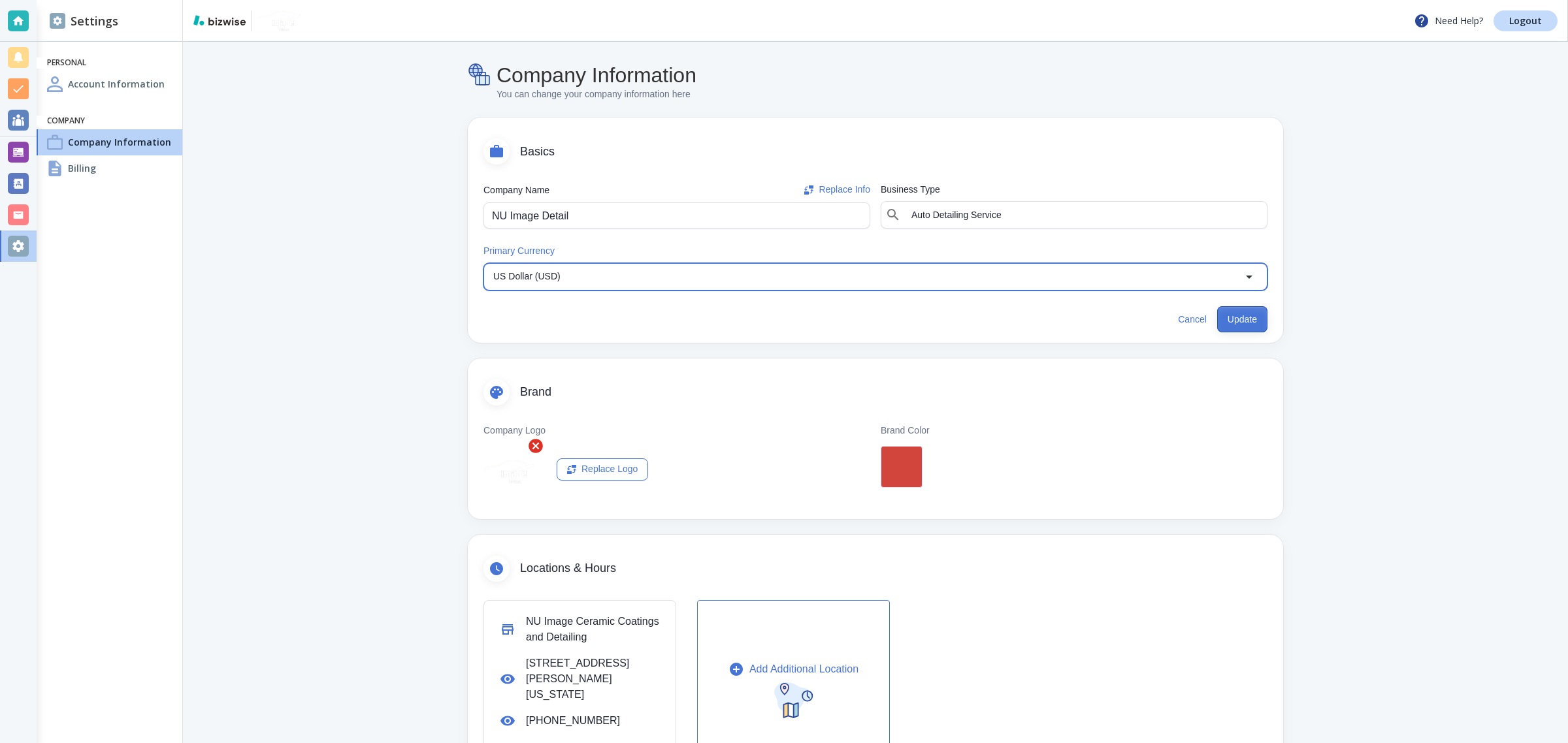
type input "US Dollar (USD)"
click at [1246, 319] on button "Update" at bounding box center [1242, 320] width 50 height 26
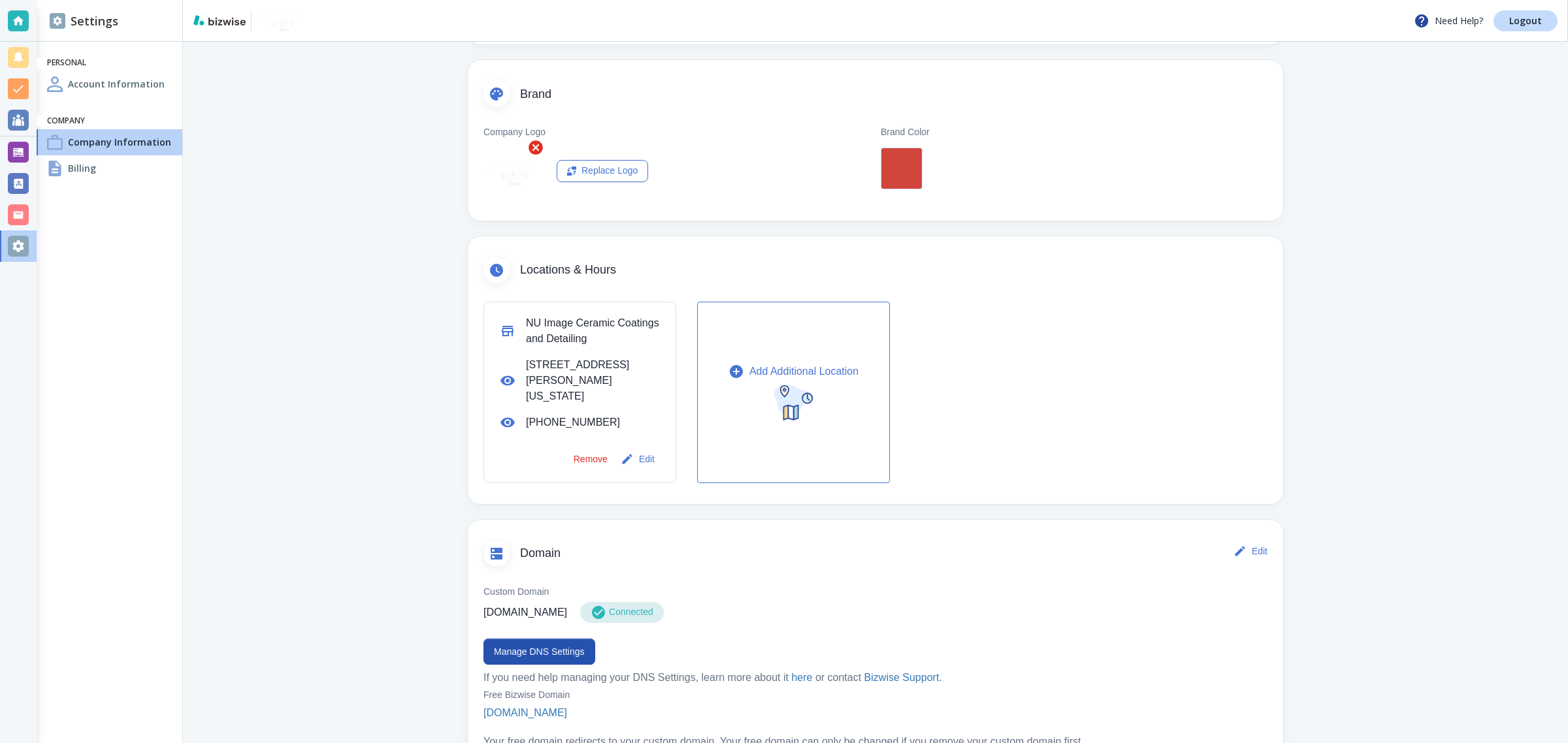
scroll to position [488, 0]
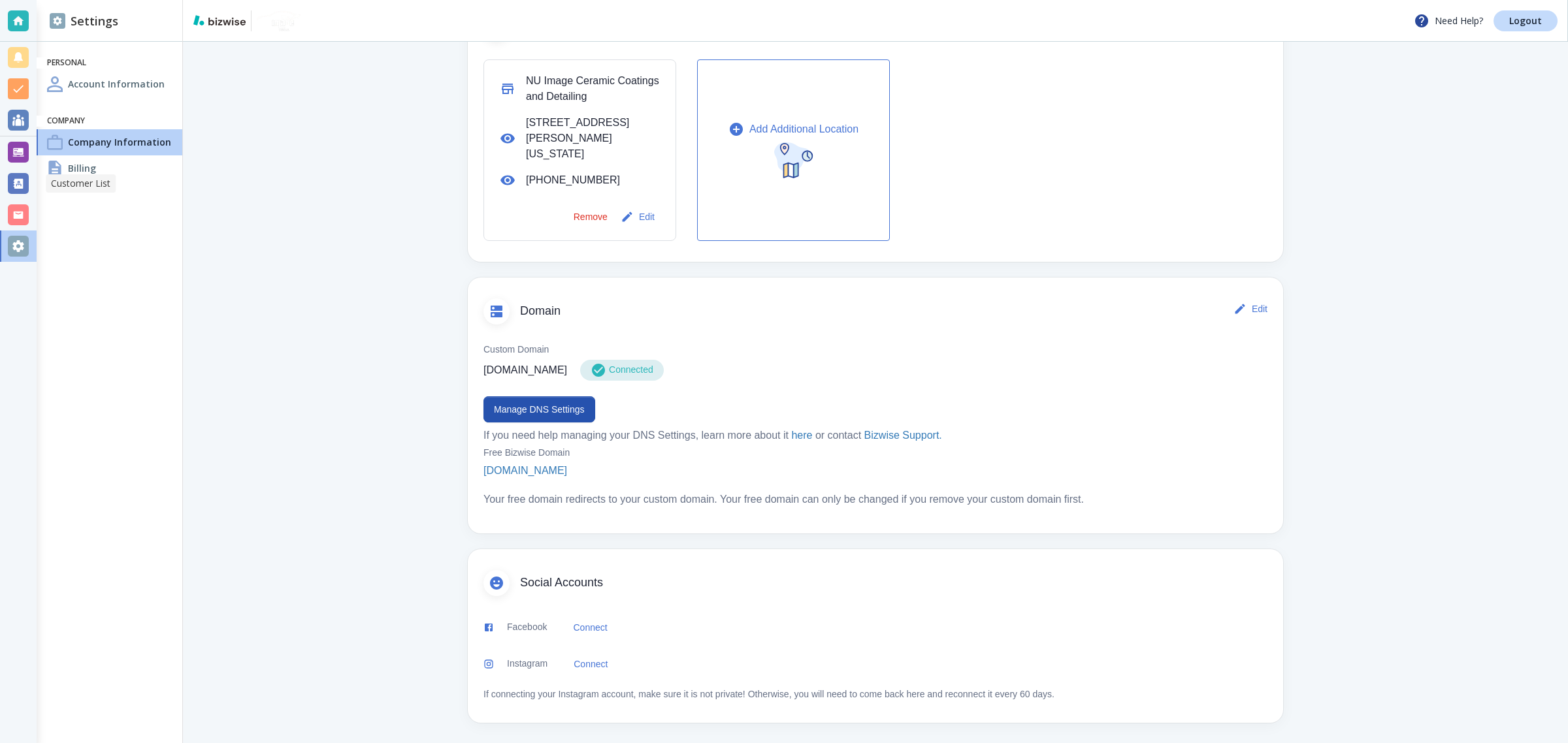
click at [11, 177] on div at bounding box center [18, 183] width 21 height 21
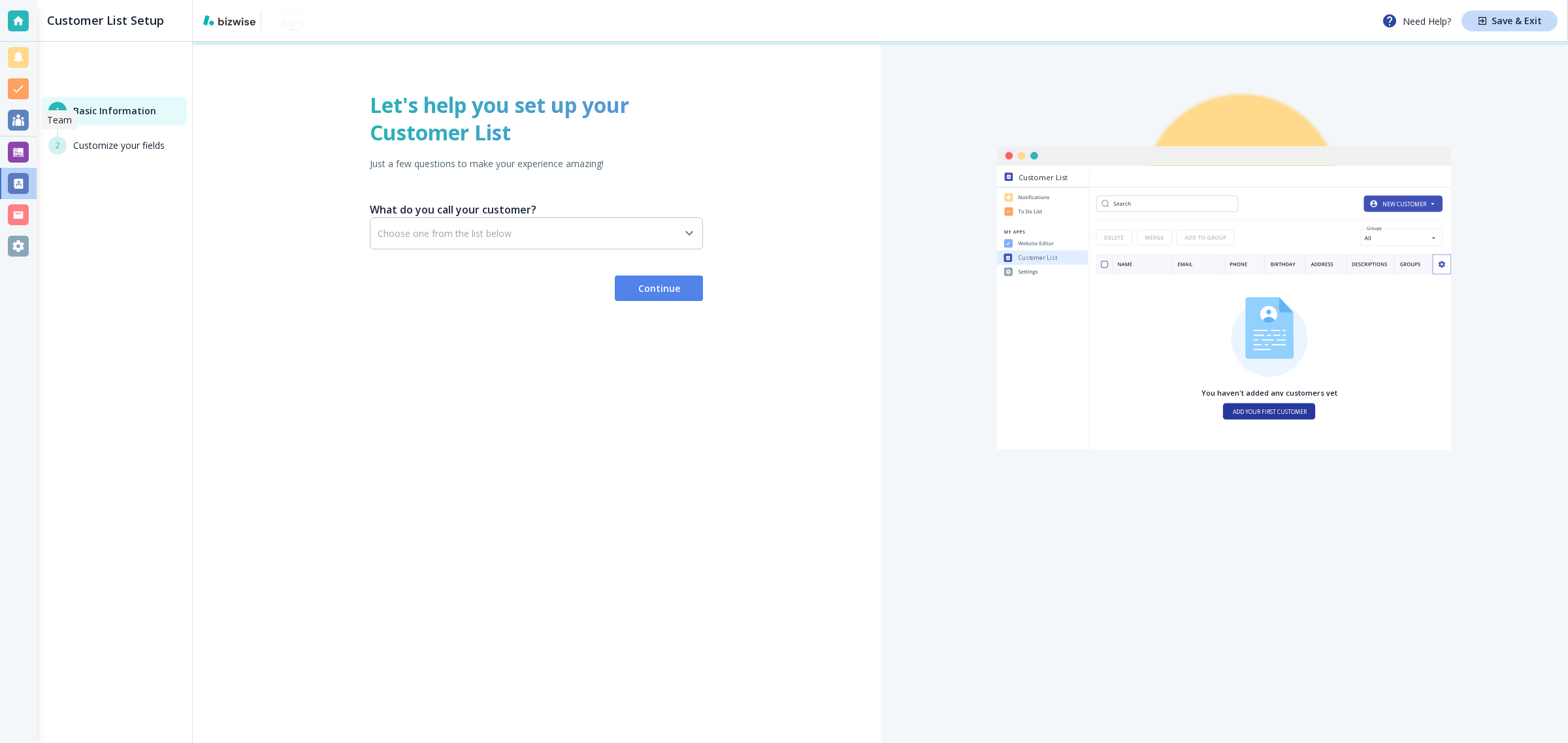
click at [20, 128] on div at bounding box center [18, 119] width 21 height 21
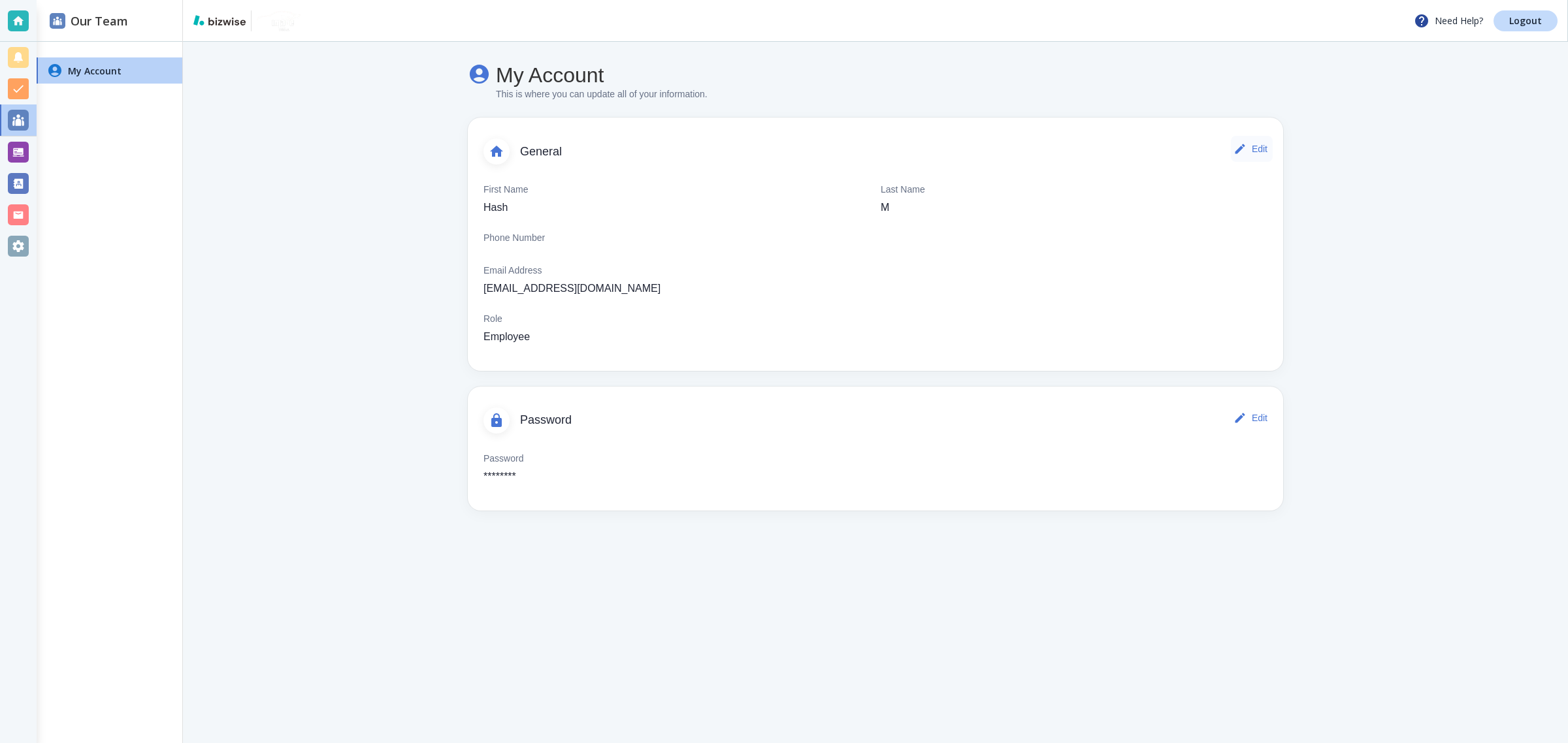
click at [1262, 148] on button "Edit" at bounding box center [1251, 149] width 42 height 26
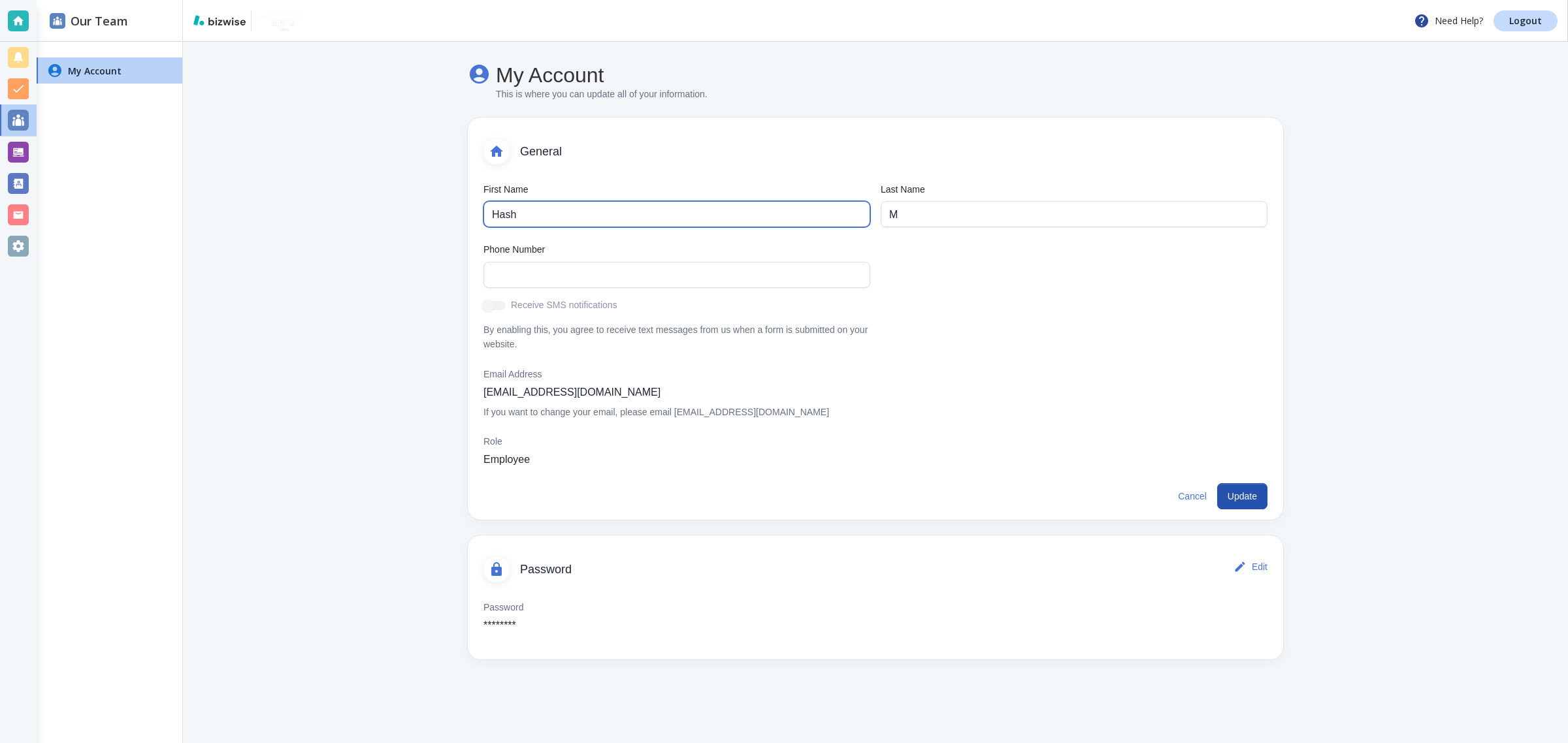
click at [564, 219] on input "Hash" at bounding box center [676, 214] width 369 height 24
type input "Nu Image"
click at [1180, 209] on input "M" at bounding box center [1073, 214] width 369 height 24
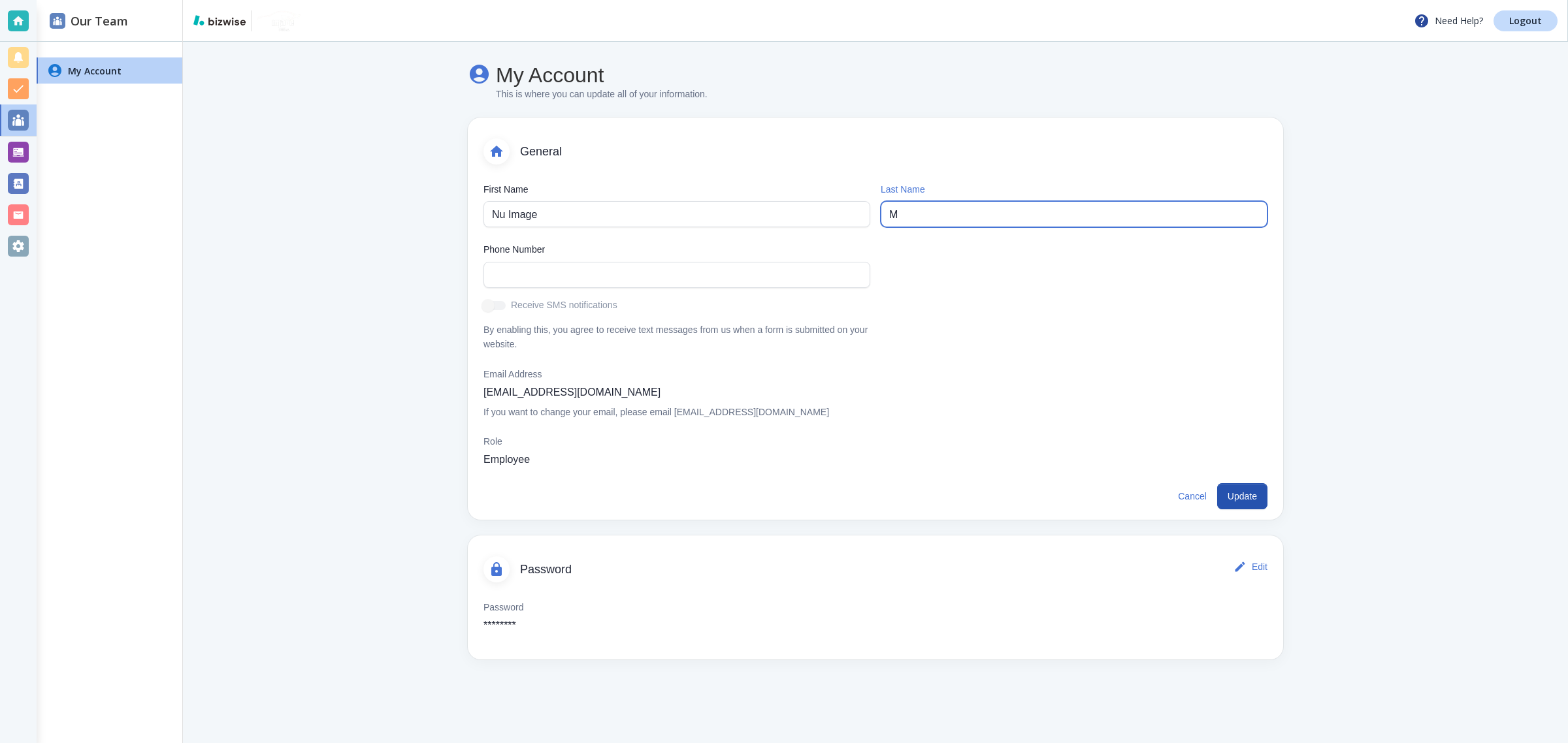
click at [1180, 209] on input "M" at bounding box center [1073, 214] width 369 height 24
type input "Detail"
click at [1241, 501] on button "Update" at bounding box center [1242, 496] width 50 height 26
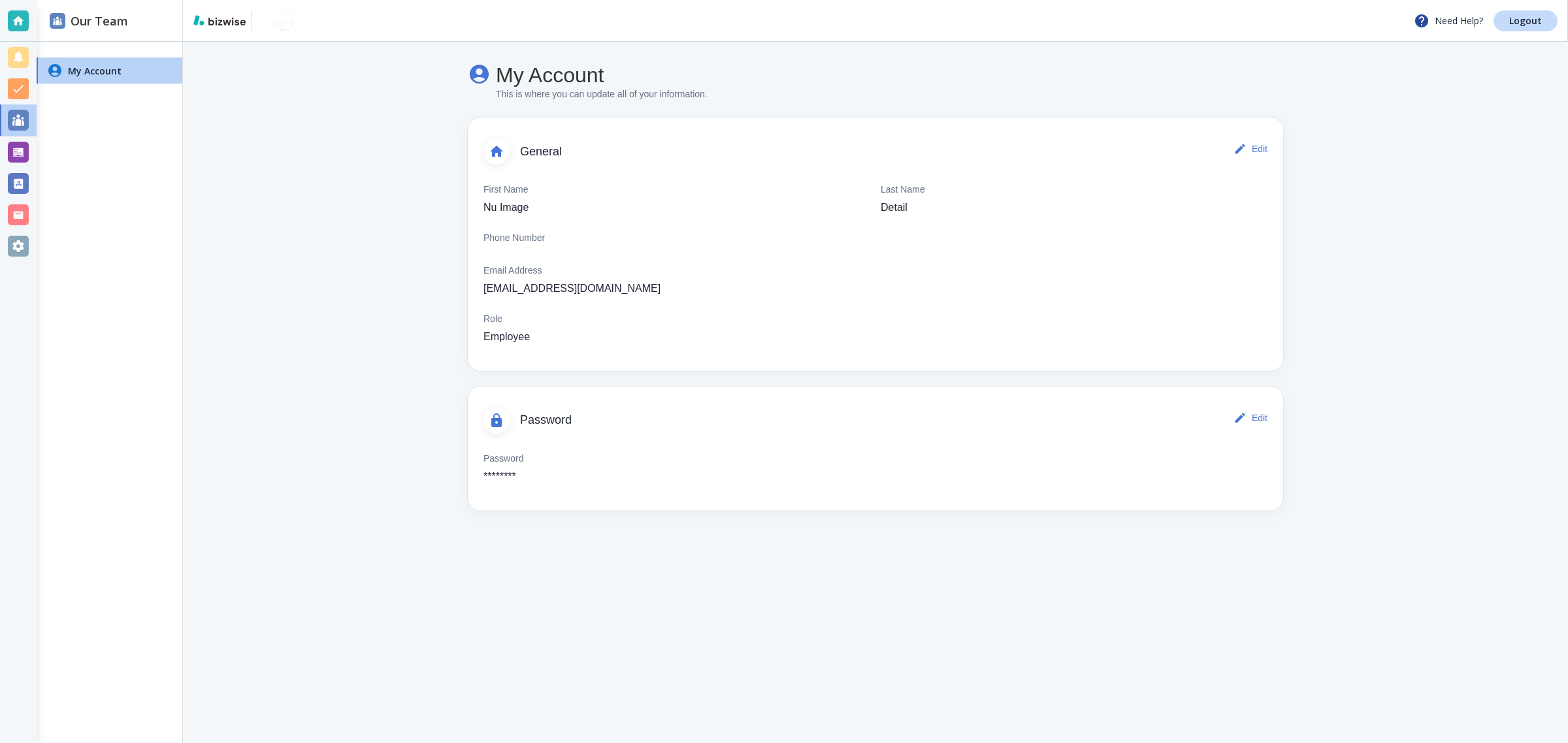
click at [510, 335] on p "Employee" at bounding box center [506, 336] width 47 height 15
click at [623, 335] on div "First Name Nu Image Last Name Detail Phone Number Email Address [EMAIL_ADDRESS]…" at bounding box center [875, 264] width 784 height 162
click at [1245, 149] on icon "button" at bounding box center [1240, 148] width 13 height 13
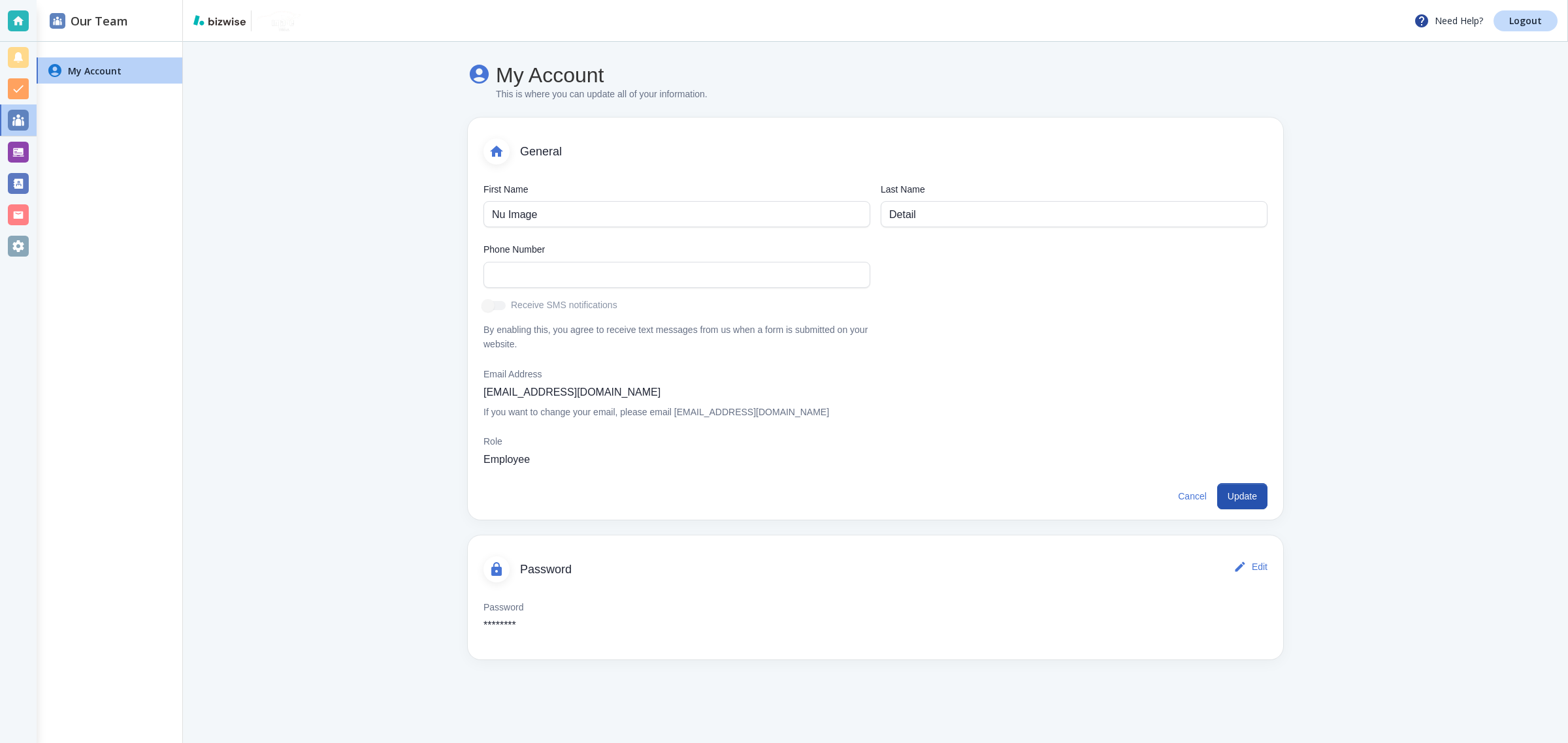
click at [511, 463] on p "Employee" at bounding box center [506, 459] width 47 height 15
click at [1181, 497] on button "Cancel" at bounding box center [1192, 496] width 39 height 26
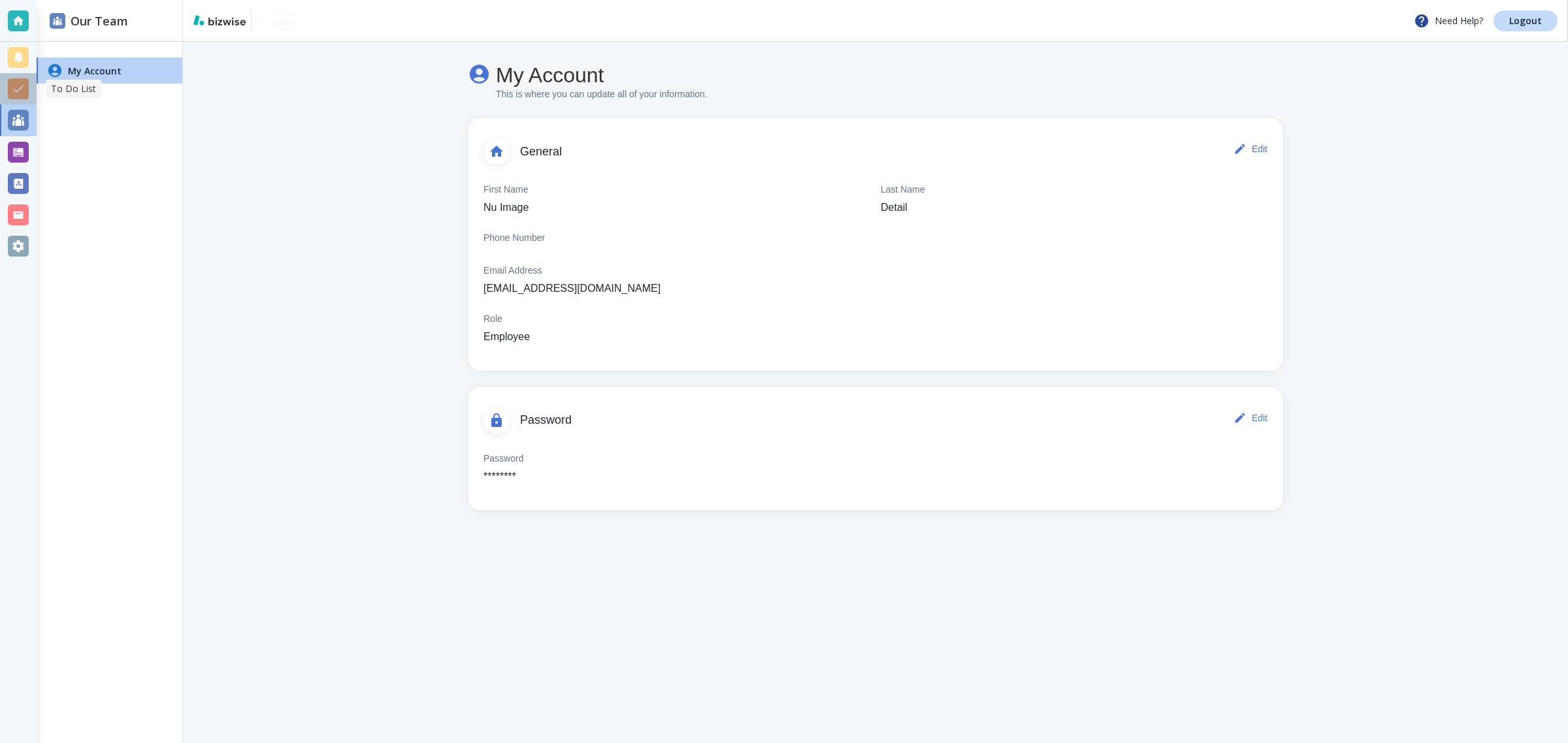
click at [23, 78] on div at bounding box center [18, 88] width 21 height 21
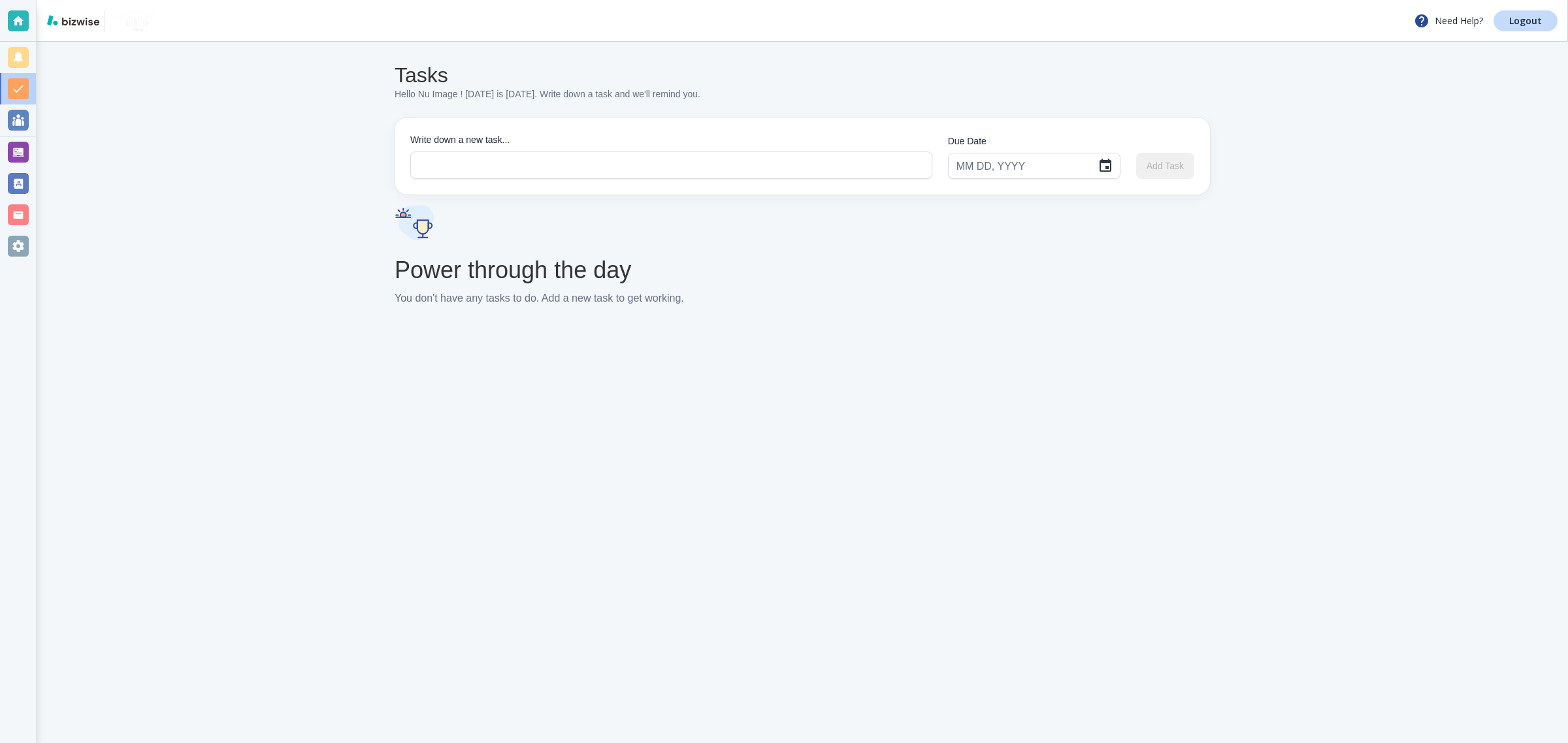
click at [18, 54] on div at bounding box center [18, 57] width 21 height 21
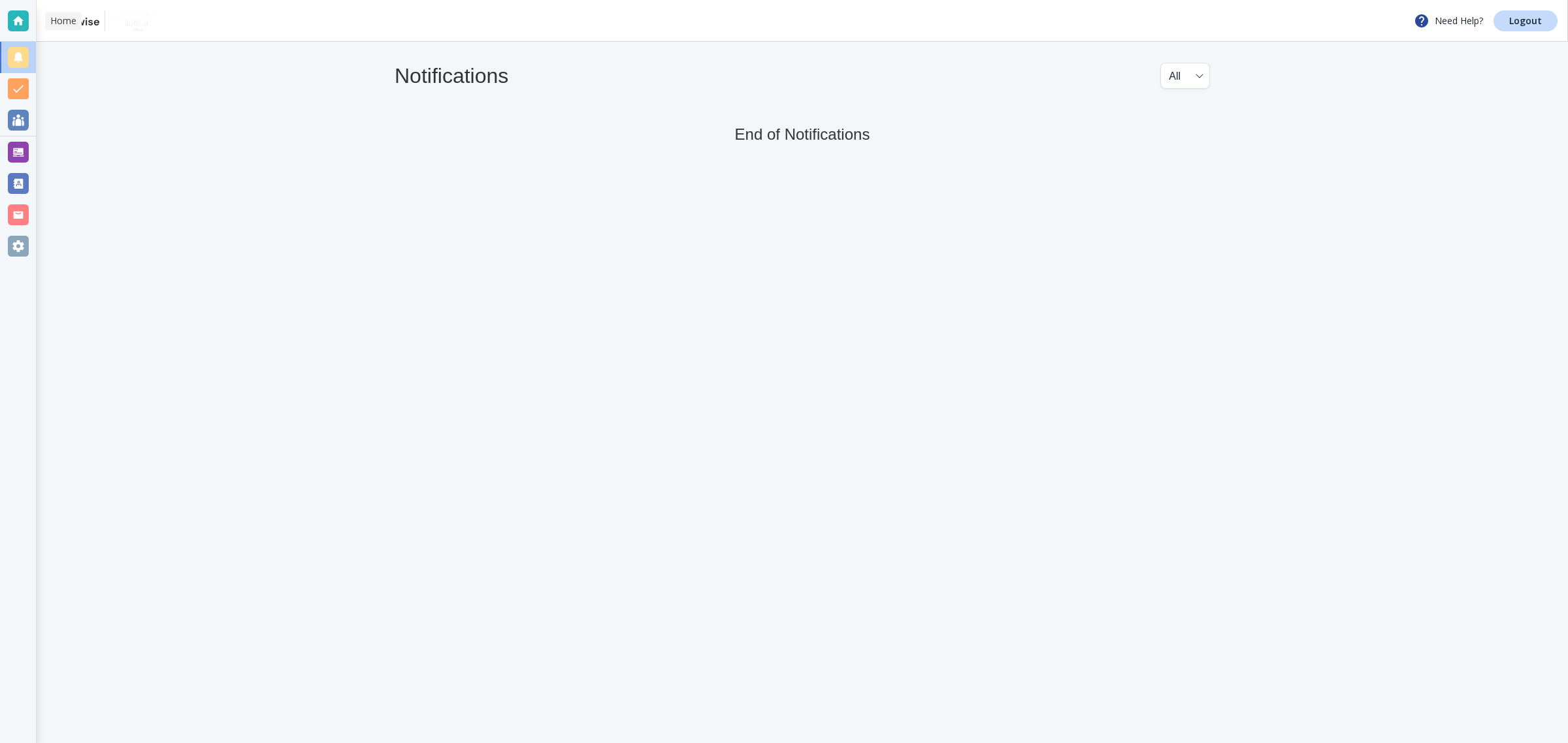
click at [20, 18] on div at bounding box center [18, 21] width 21 height 21
click at [13, 44] on div at bounding box center [18, 57] width 36 height 31
click at [15, 31] on div at bounding box center [18, 21] width 36 height 42
